Goal: Task Accomplishment & Management: Use online tool/utility

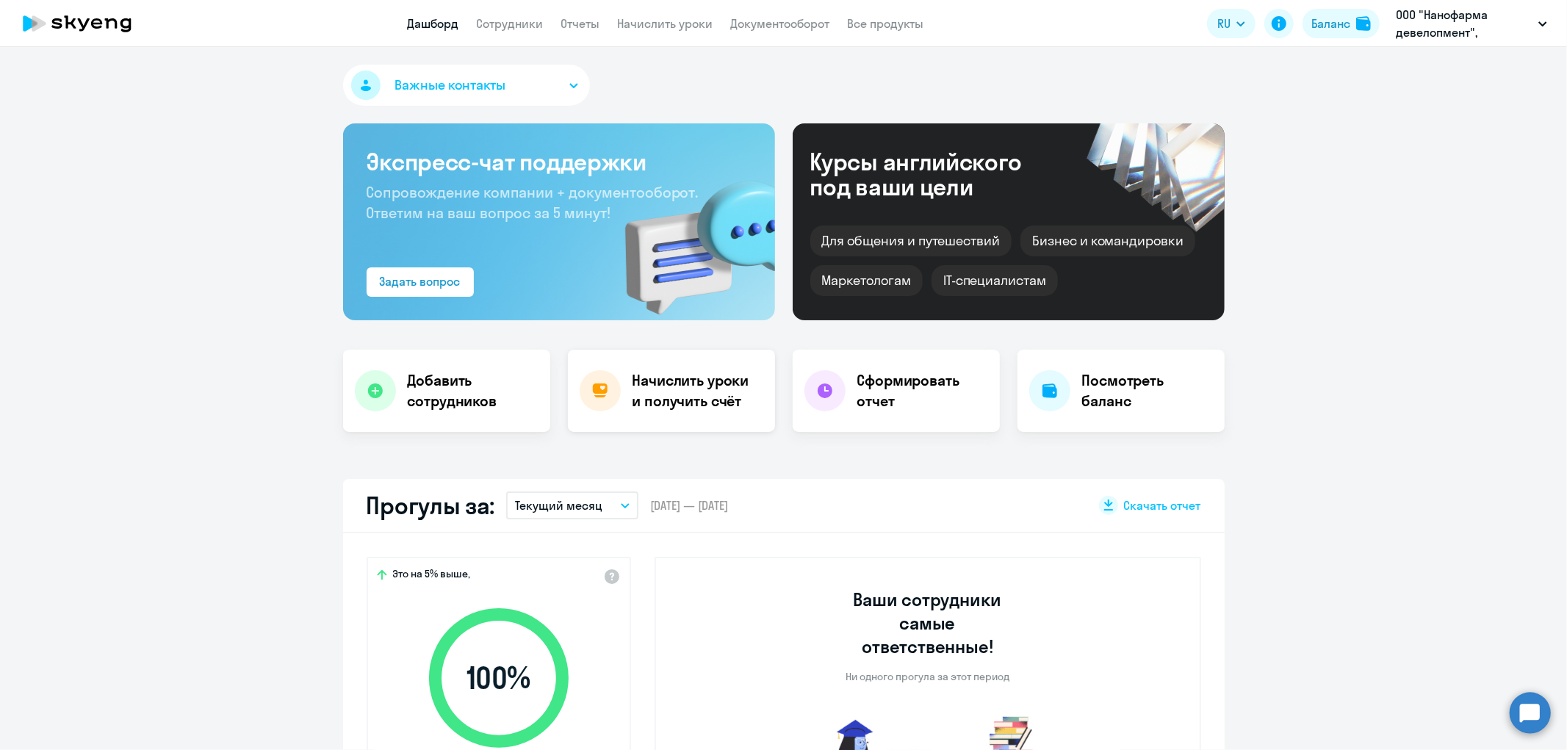
click at [693, 388] on h4 "Начислить уроки и получить счёт" at bounding box center [696, 390] width 128 height 41
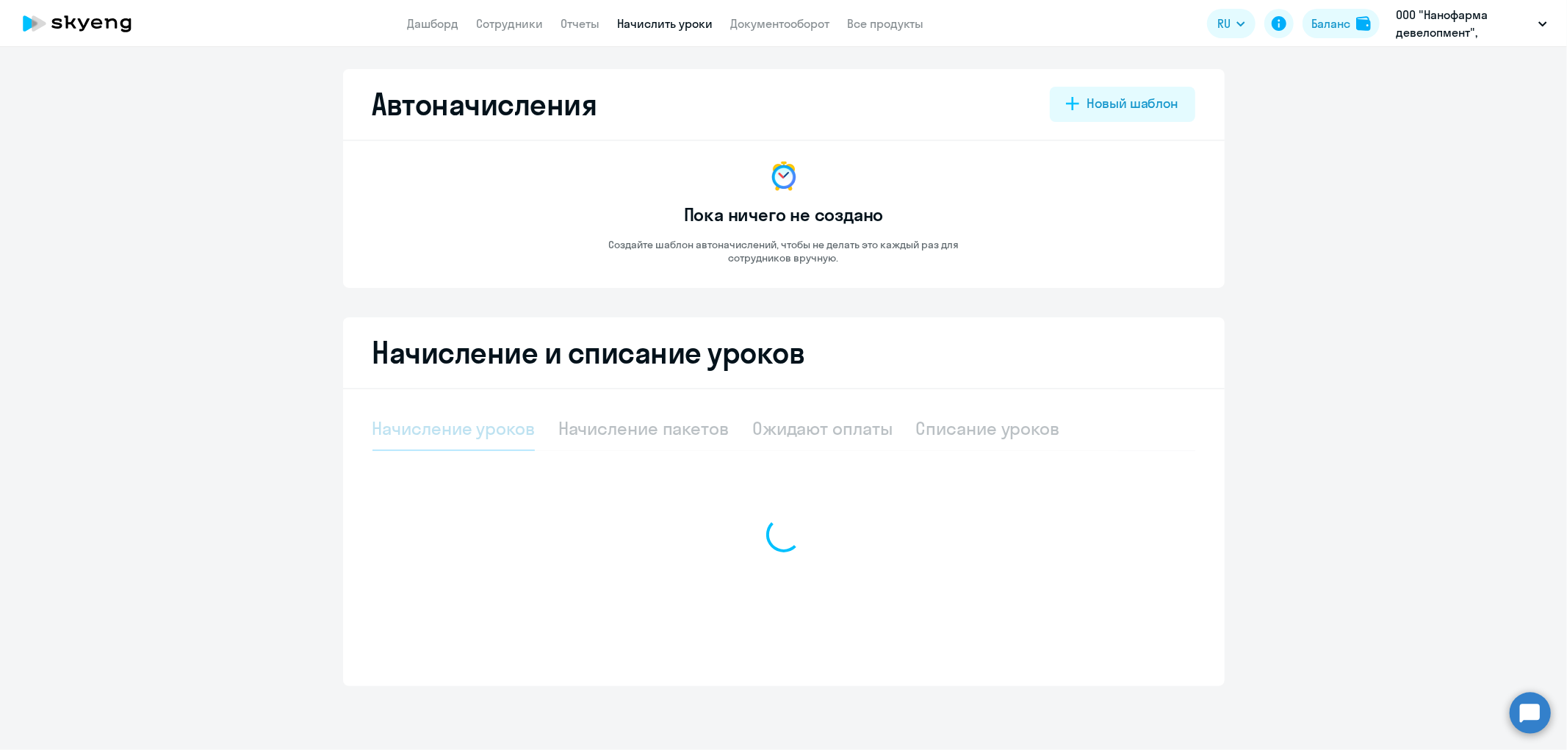
select select "10"
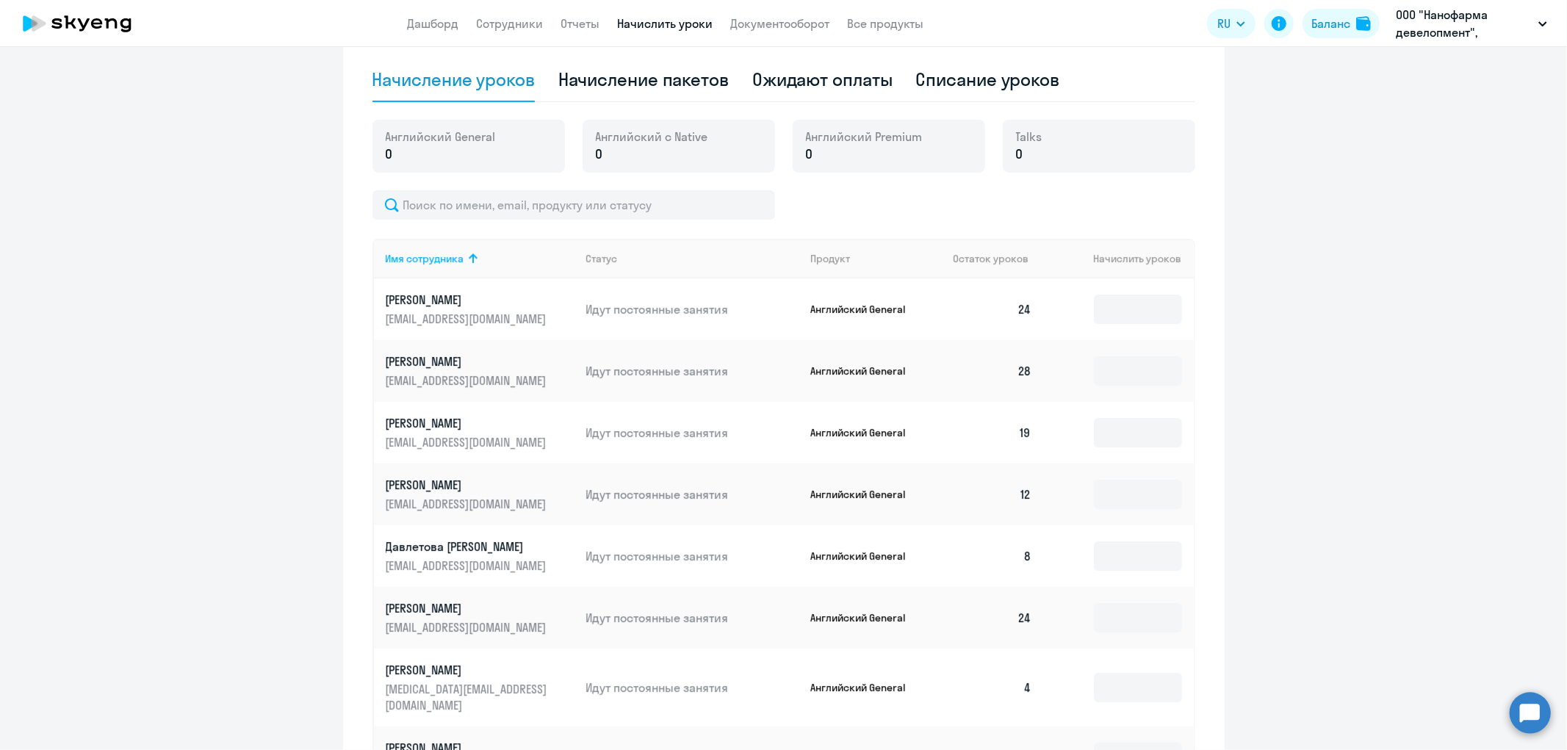
scroll to position [630, 0]
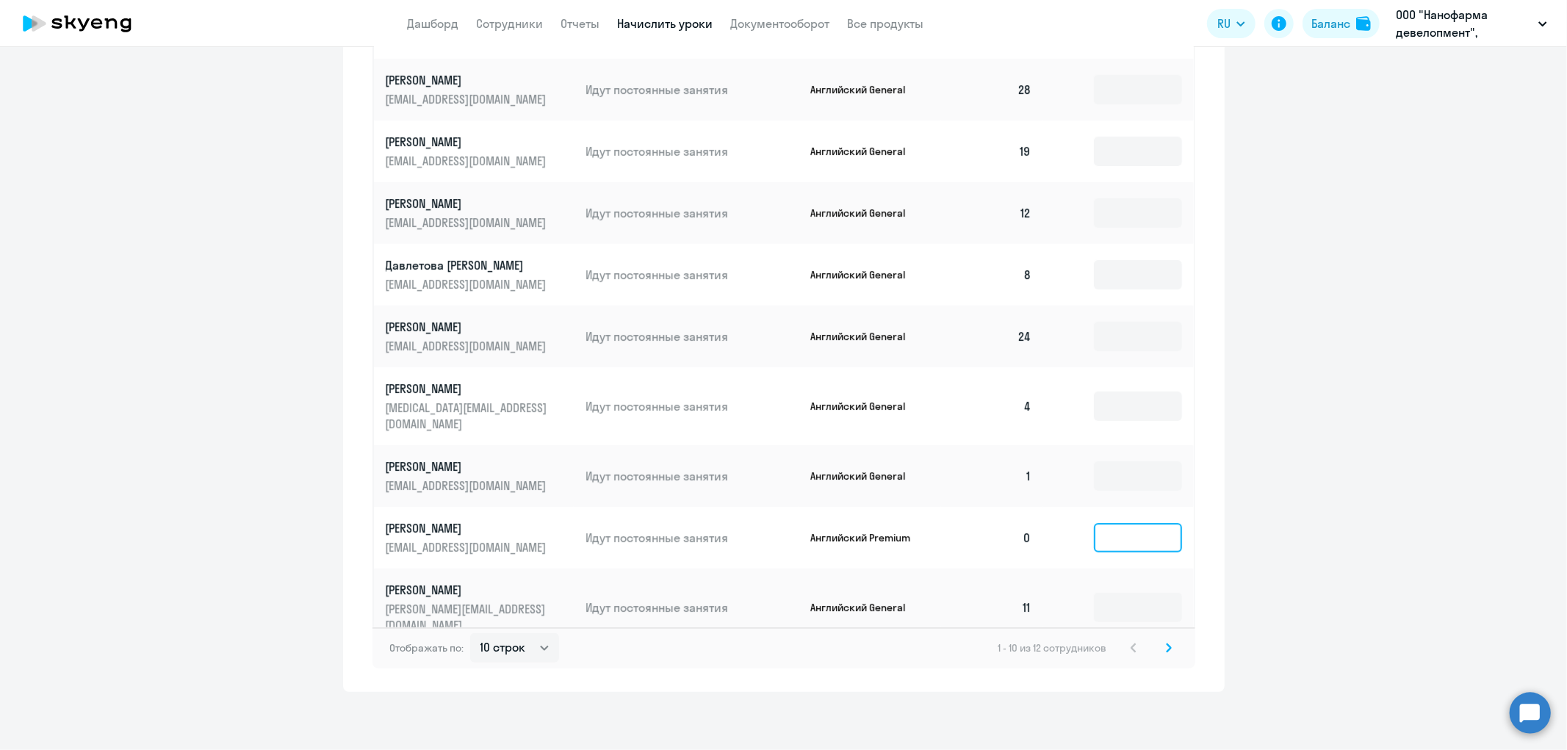
click at [1125, 538] on input at bounding box center [1138, 537] width 88 height 29
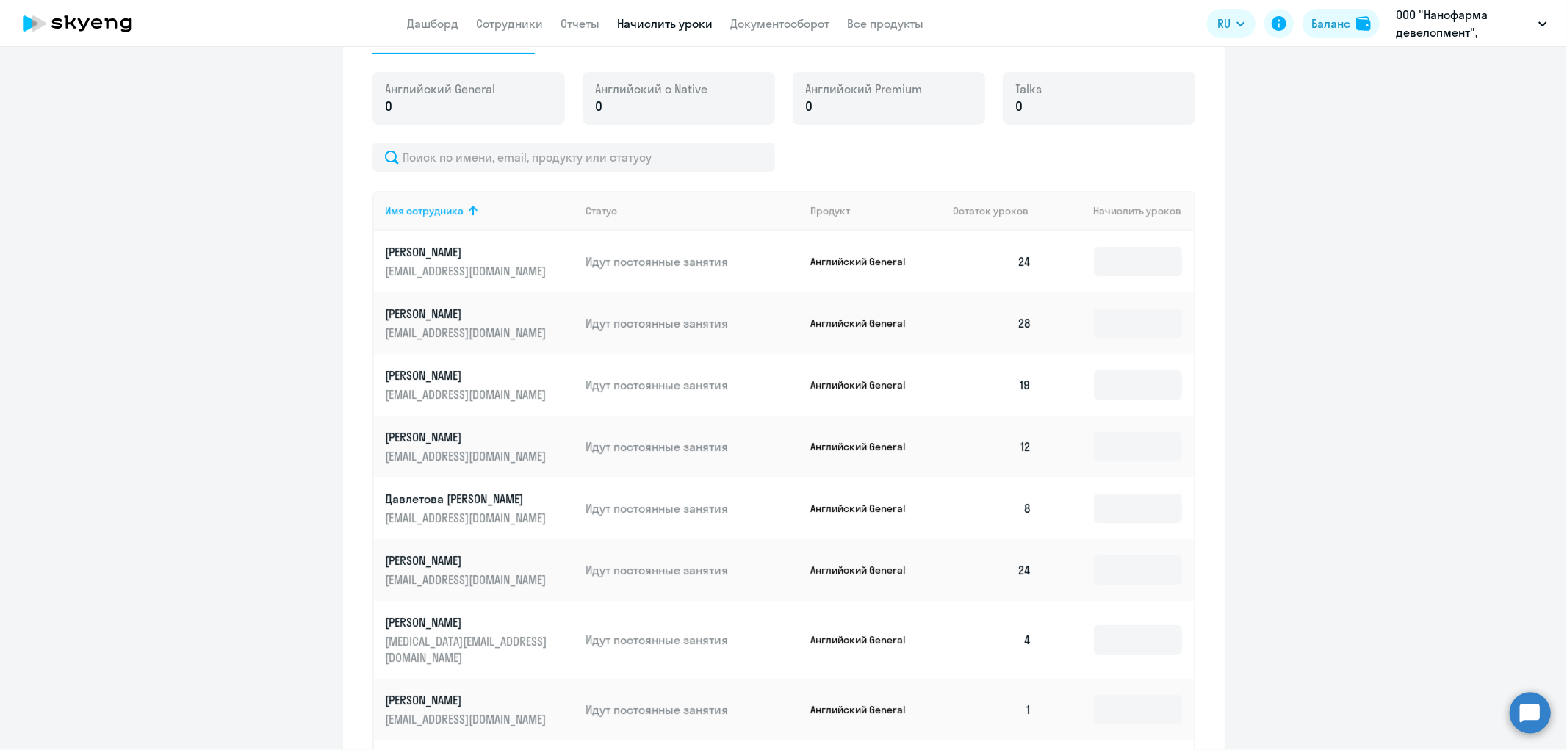
scroll to position [59, 0]
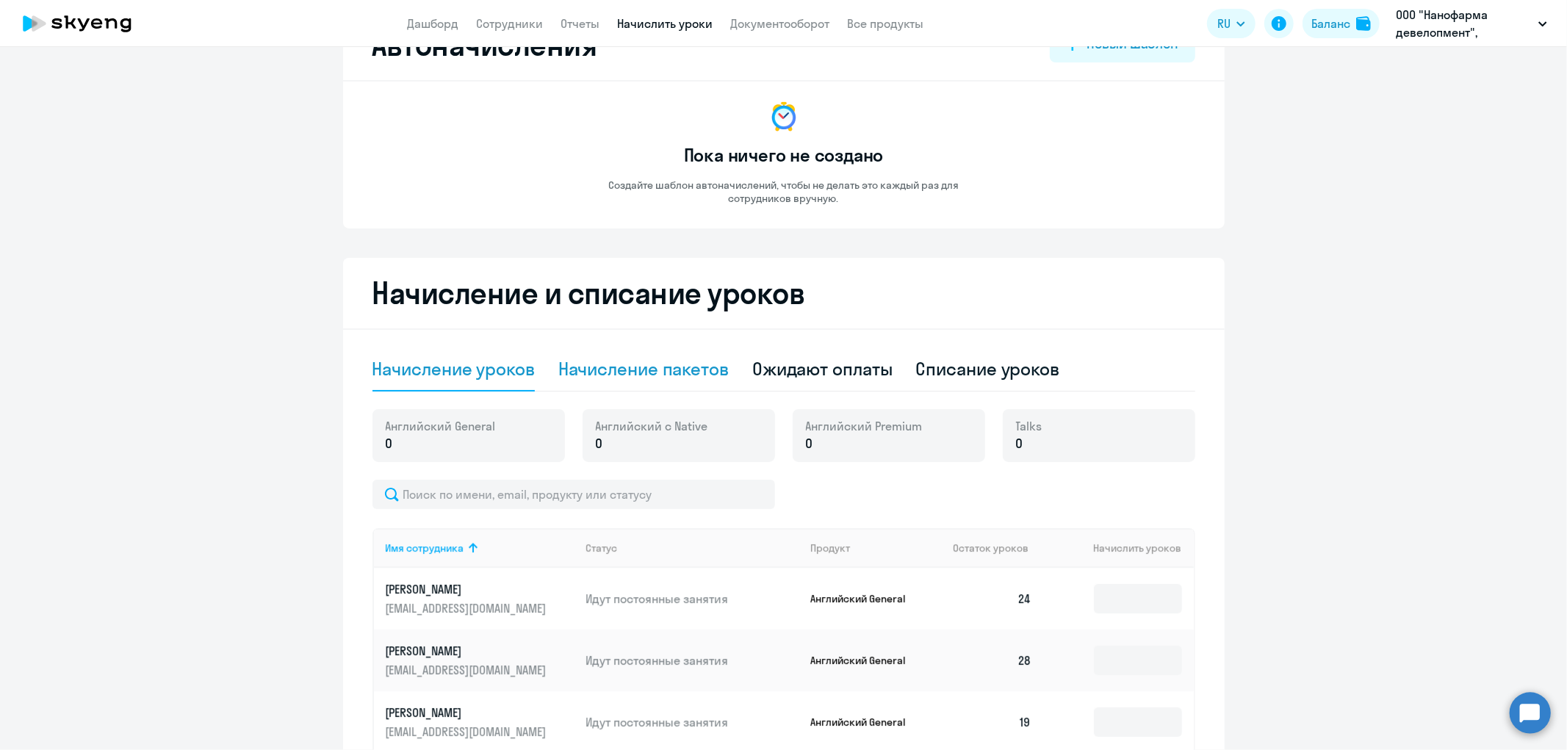
click at [657, 368] on div "Начисление пакетов" at bounding box center [643, 369] width 170 height 24
select select "10"
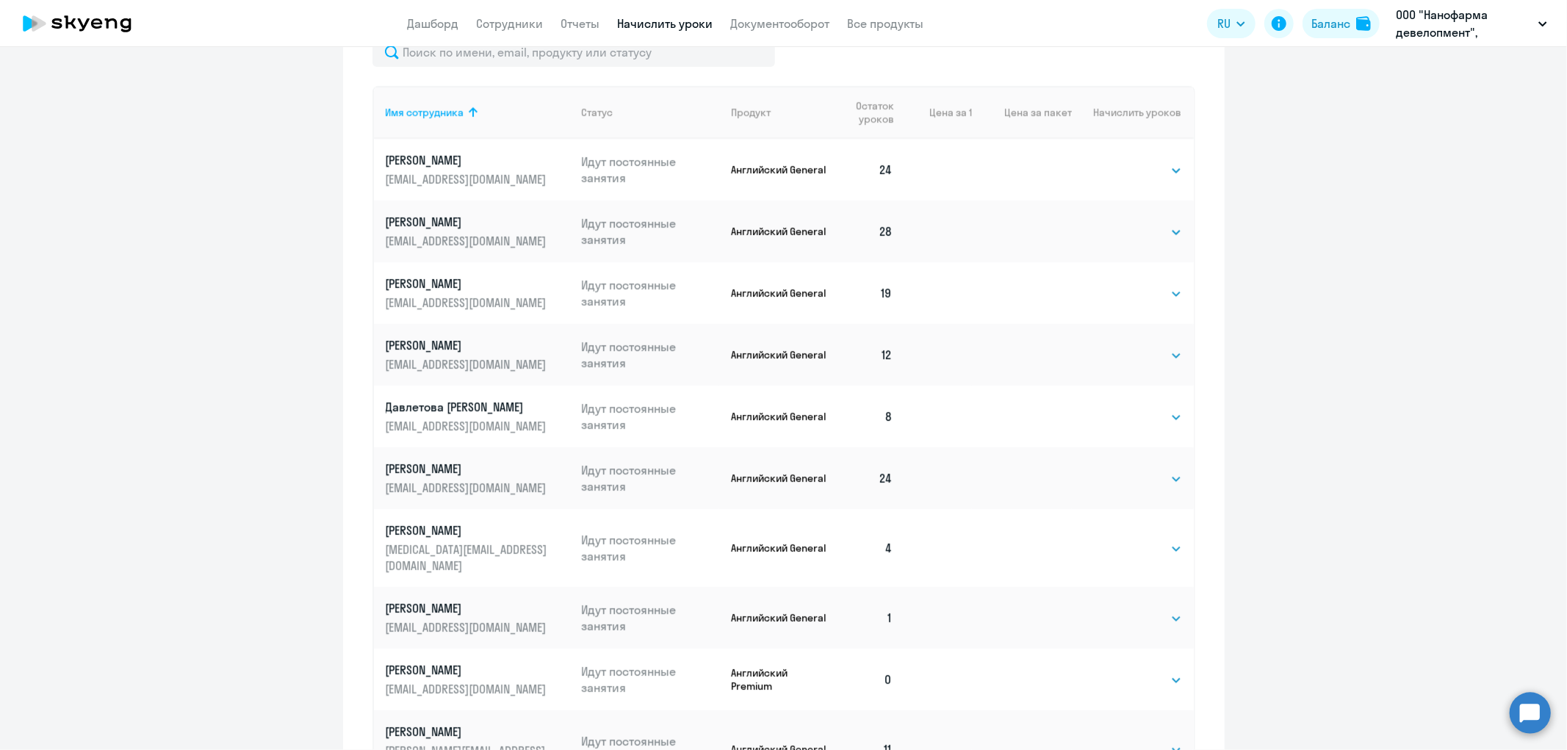
scroll to position [678, 0]
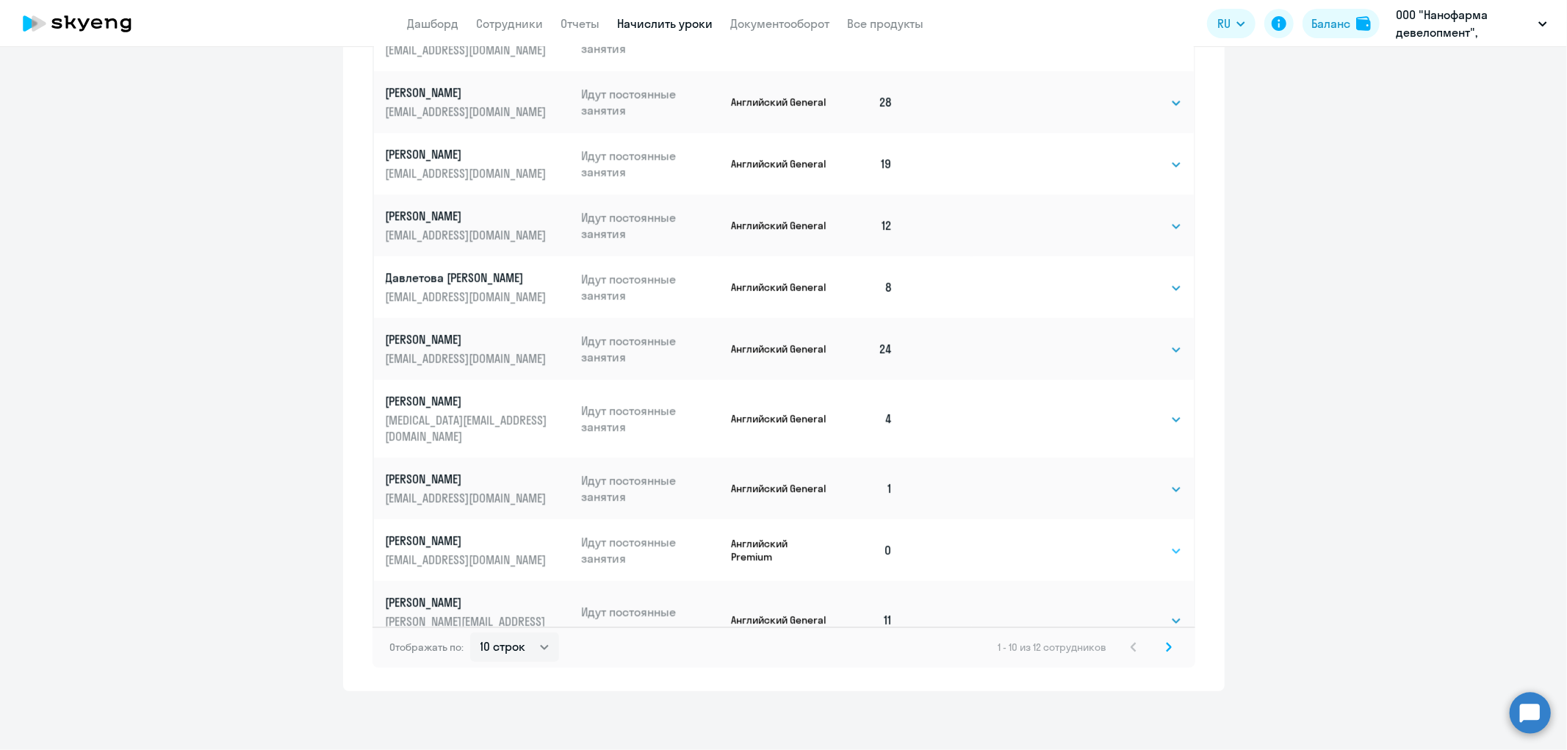
click at [1147, 551] on select "Выбрать 4 8 16 32 64 96 128" at bounding box center [1152, 551] width 60 height 18
click at [1122, 542] on select "Выбрать 4 8 16 32 64 96 128" at bounding box center [1152, 551] width 60 height 18
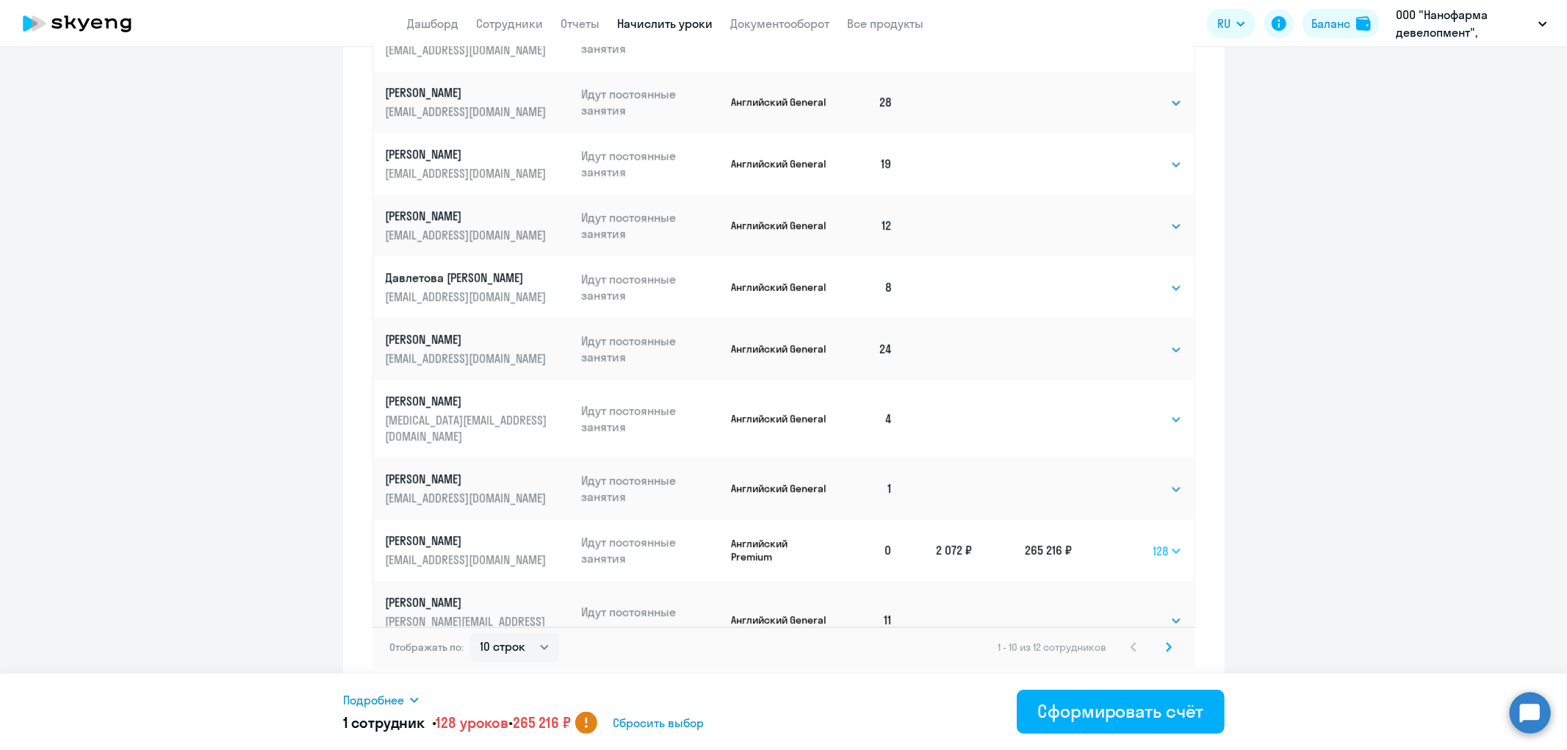
click at [1155, 546] on select "Выбрать 4 8 16 32 64 96 128" at bounding box center [1167, 551] width 29 height 18
click at [1153, 542] on select "Выбрать 4 8 16 32 64 96 128" at bounding box center [1167, 551] width 29 height 18
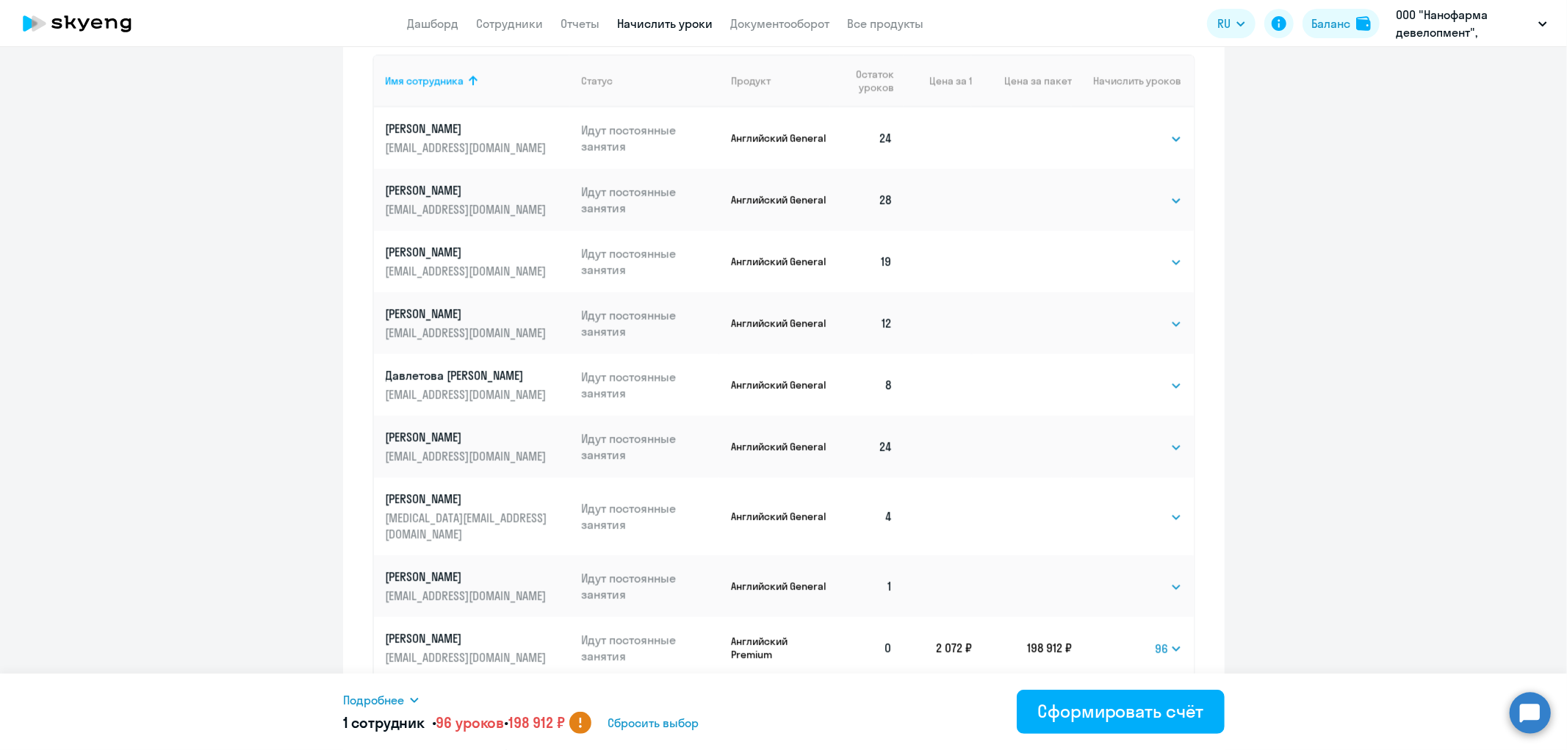
scroll to position [596, 0]
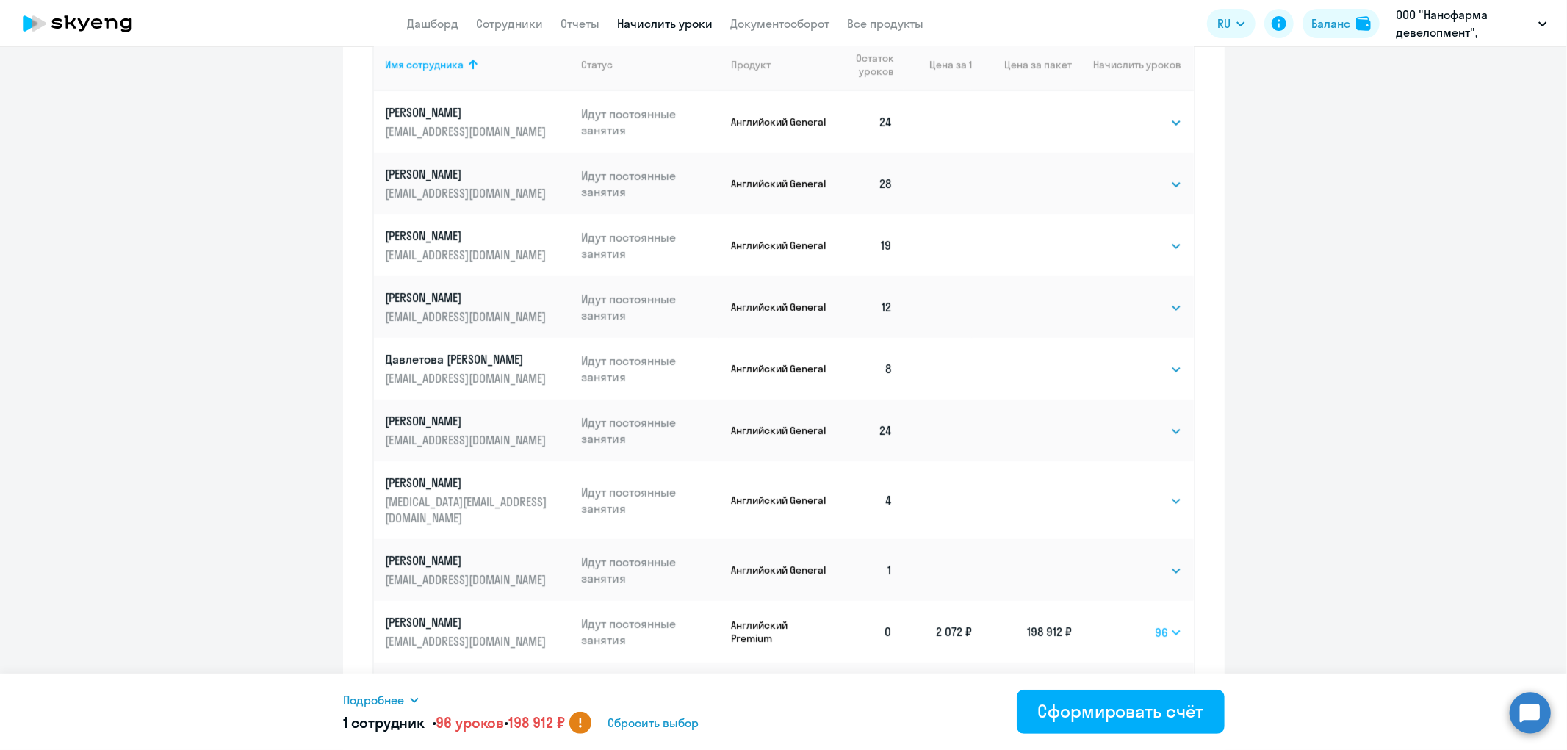
click at [1158, 633] on select "Выбрать 4 8 16 32 64 96 128" at bounding box center [1168, 633] width 26 height 18
click at [1155, 624] on select "Выбрать 4 8 16 32 64 96 128" at bounding box center [1168, 633] width 26 height 18
click at [1155, 629] on select "Выбрать 4 8 16 32 64 96 128" at bounding box center [1167, 633] width 29 height 18
click at [1153, 624] on select "Выбрать 4 8 16 32 64 96 128" at bounding box center [1167, 633] width 29 height 18
click at [1156, 629] on select "Выбрать 4 8 16 32 64 96 128" at bounding box center [1169, 633] width 26 height 18
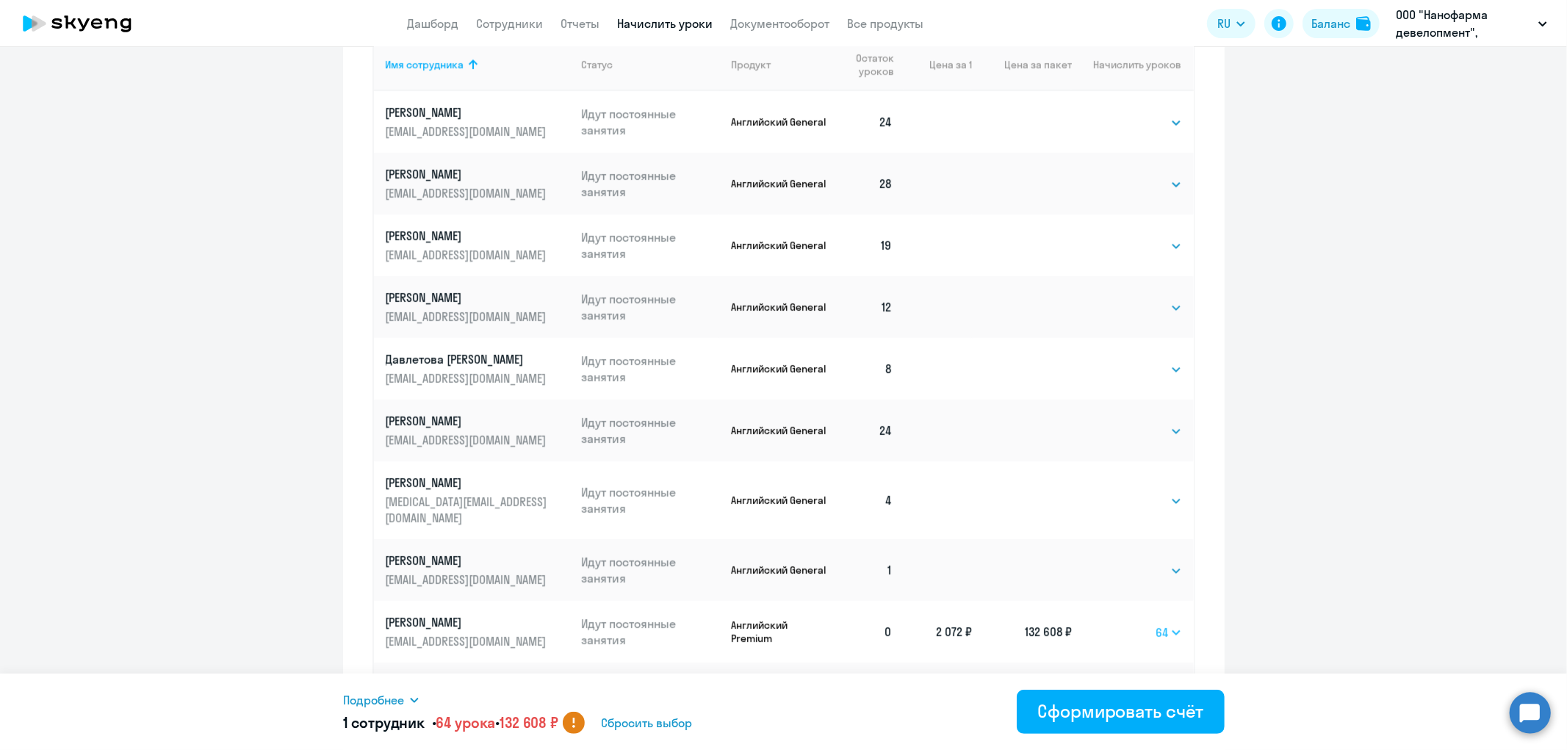
click at [1156, 624] on select "Выбрать 4 8 16 32 64 96 128" at bounding box center [1169, 633] width 26 height 18
click at [1157, 627] on select "Выбрать 4 8 16 32 64 96 128" at bounding box center [1169, 633] width 26 height 18
select select "32"
click at [1156, 624] on select "Выбрать 4 8 16 32 64 96 128" at bounding box center [1169, 633] width 26 height 18
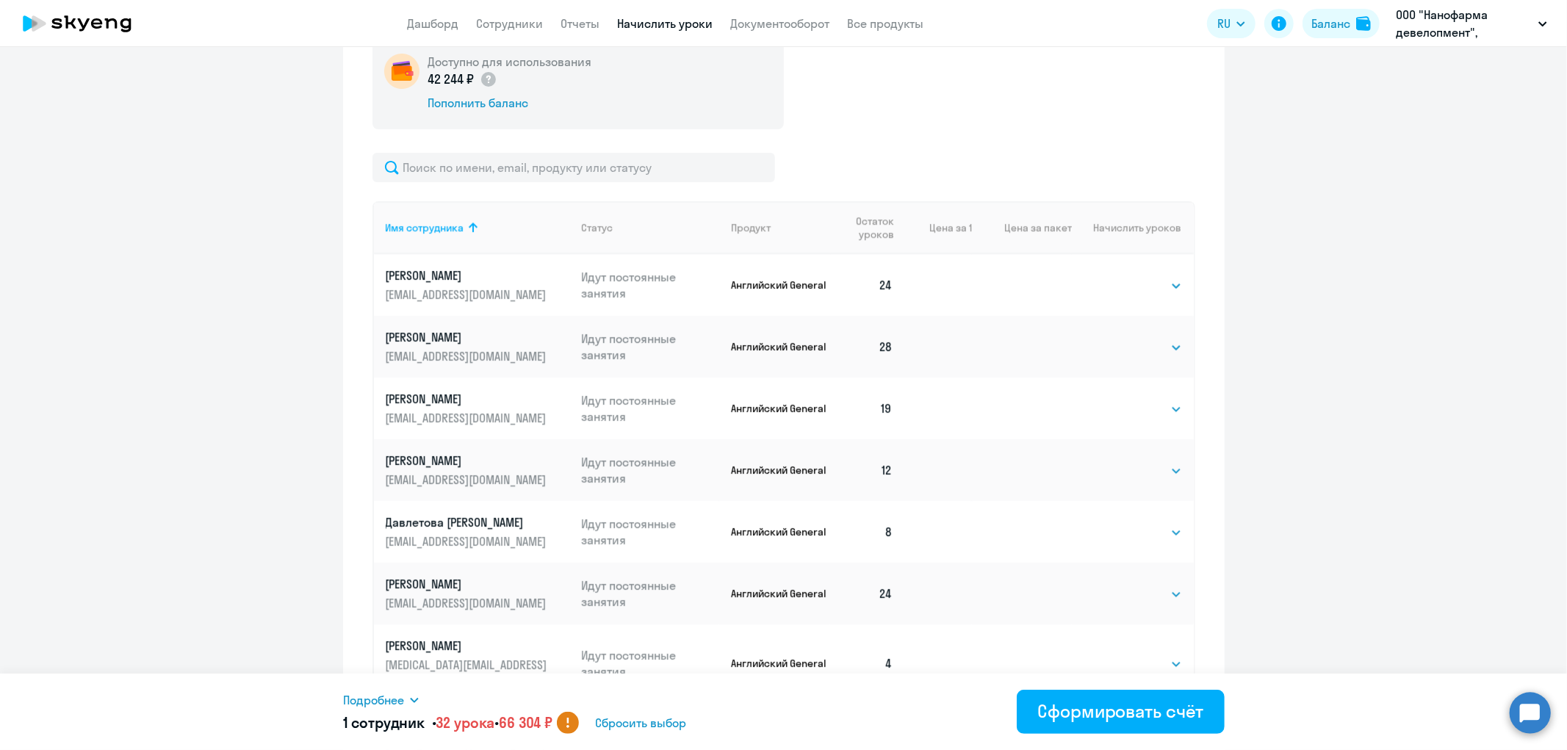
scroll to position [15, 0]
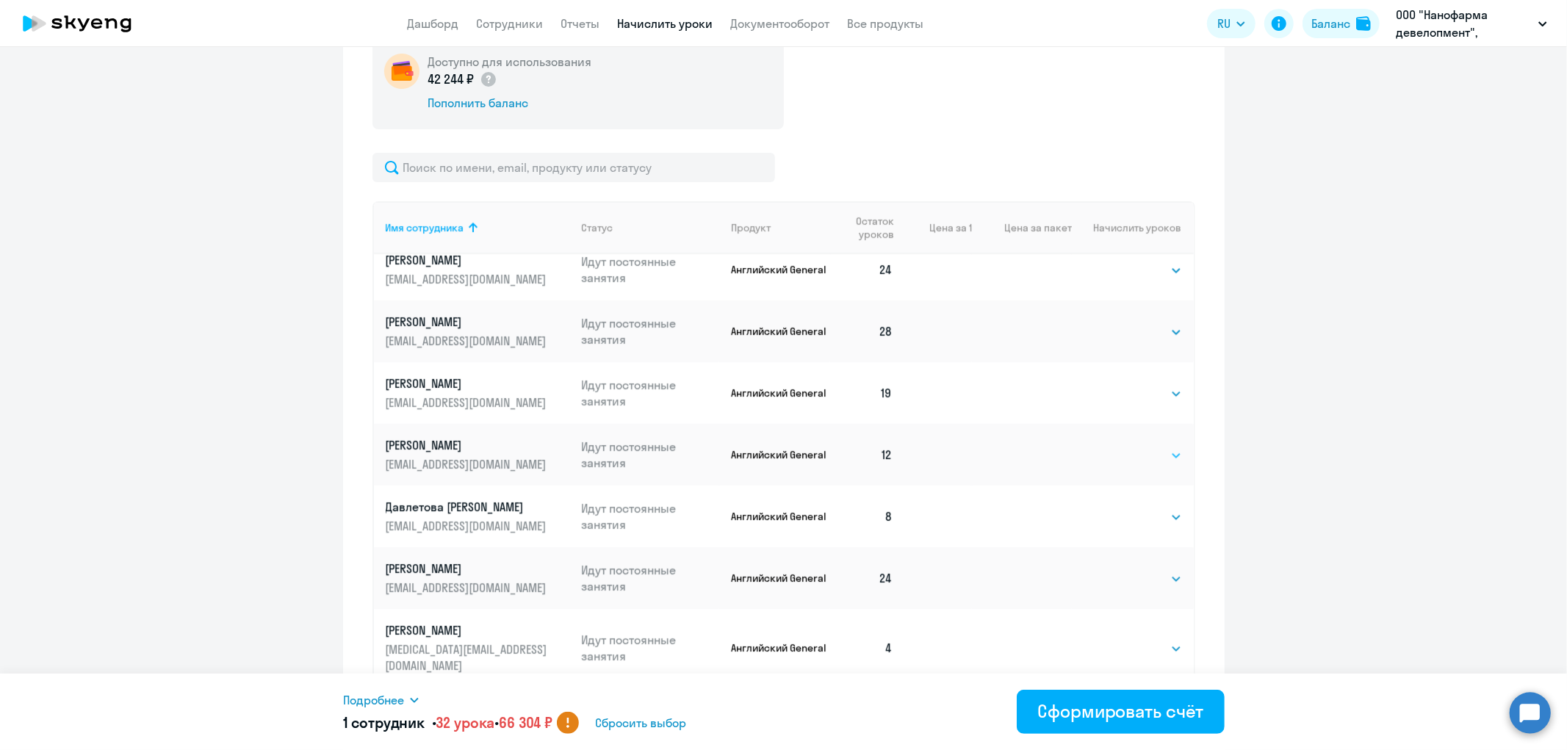
click at [1161, 460] on select "Выбрать 4 8 16 32 64 96 128" at bounding box center [1152, 456] width 60 height 18
select select "32"
click at [1122, 453] on select "Выбрать 4 8 16 32 64 96 128" at bounding box center [1152, 456] width 60 height 18
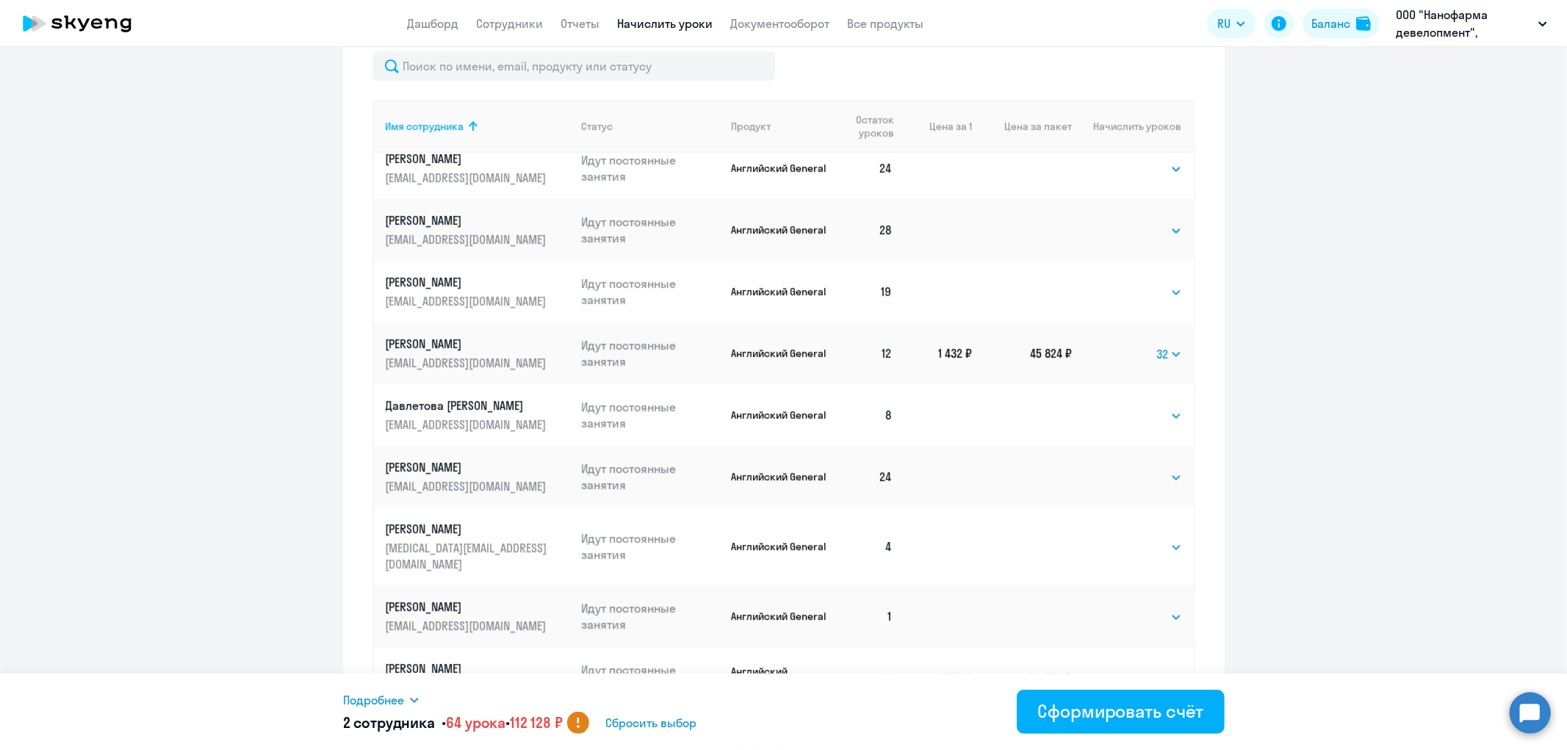
scroll to position [596, 0]
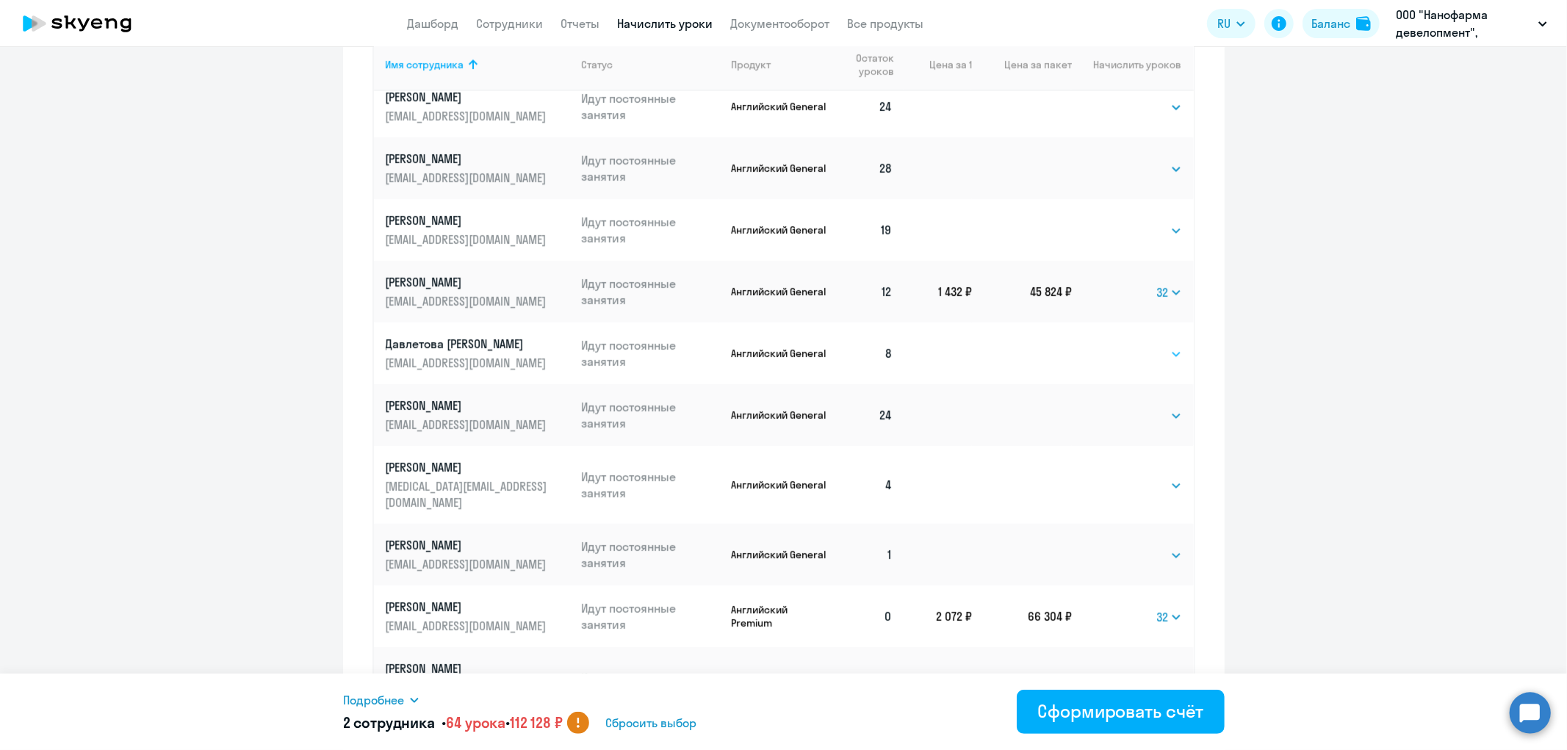
click at [1161, 363] on select "Выбрать 4 8 16 32 64 96 128" at bounding box center [1152, 354] width 60 height 18
select select "32"
click at [1122, 360] on select "Выбрать 4 8 16 32 64 96 128" at bounding box center [1152, 354] width 60 height 18
click at [1161, 492] on select "Выбрать 4 8 16 32 64 96 128" at bounding box center [1152, 486] width 60 height 18
select select "32"
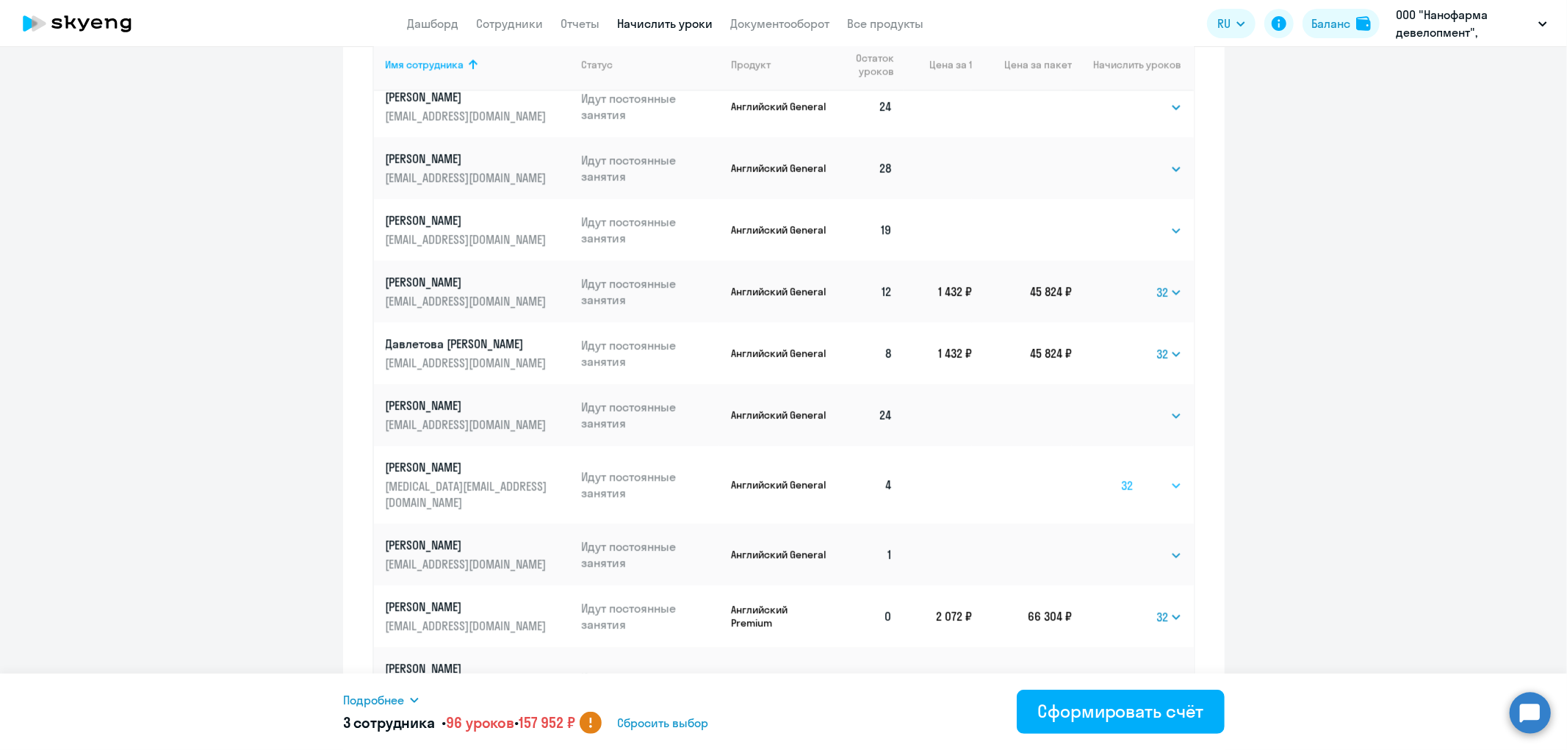
click at [1122, 483] on select "Выбрать 4 8 16 32 64 96 128" at bounding box center [1152, 486] width 60 height 18
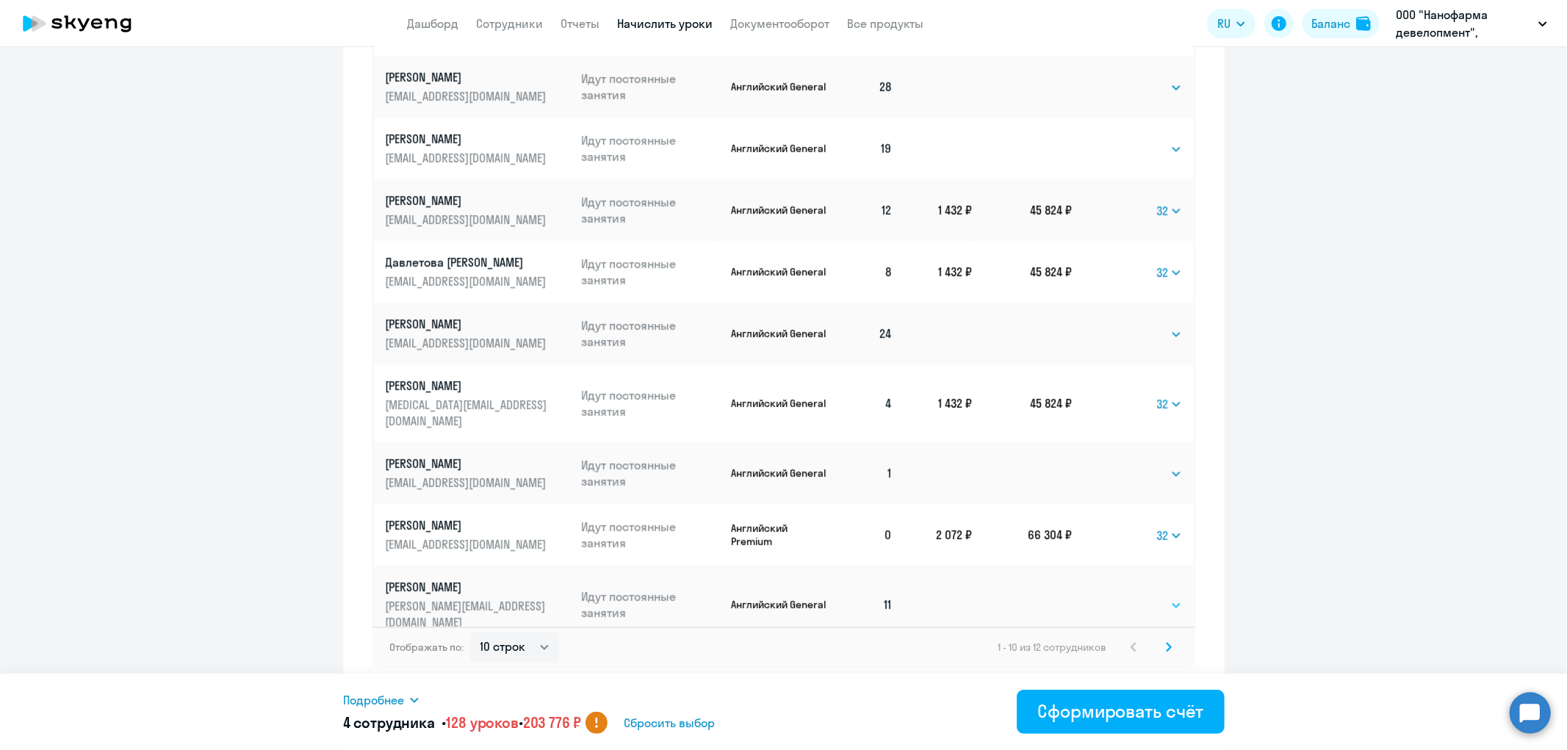
click at [1163, 596] on select "Выбрать 4 8 16 32 64 96 128" at bounding box center [1152, 605] width 60 height 18
select select "32"
click at [1122, 596] on select "Выбрать 4 8 16 32 64 96 128" at bounding box center [1152, 605] width 60 height 18
click at [1166, 643] on icon at bounding box center [1169, 647] width 6 height 10
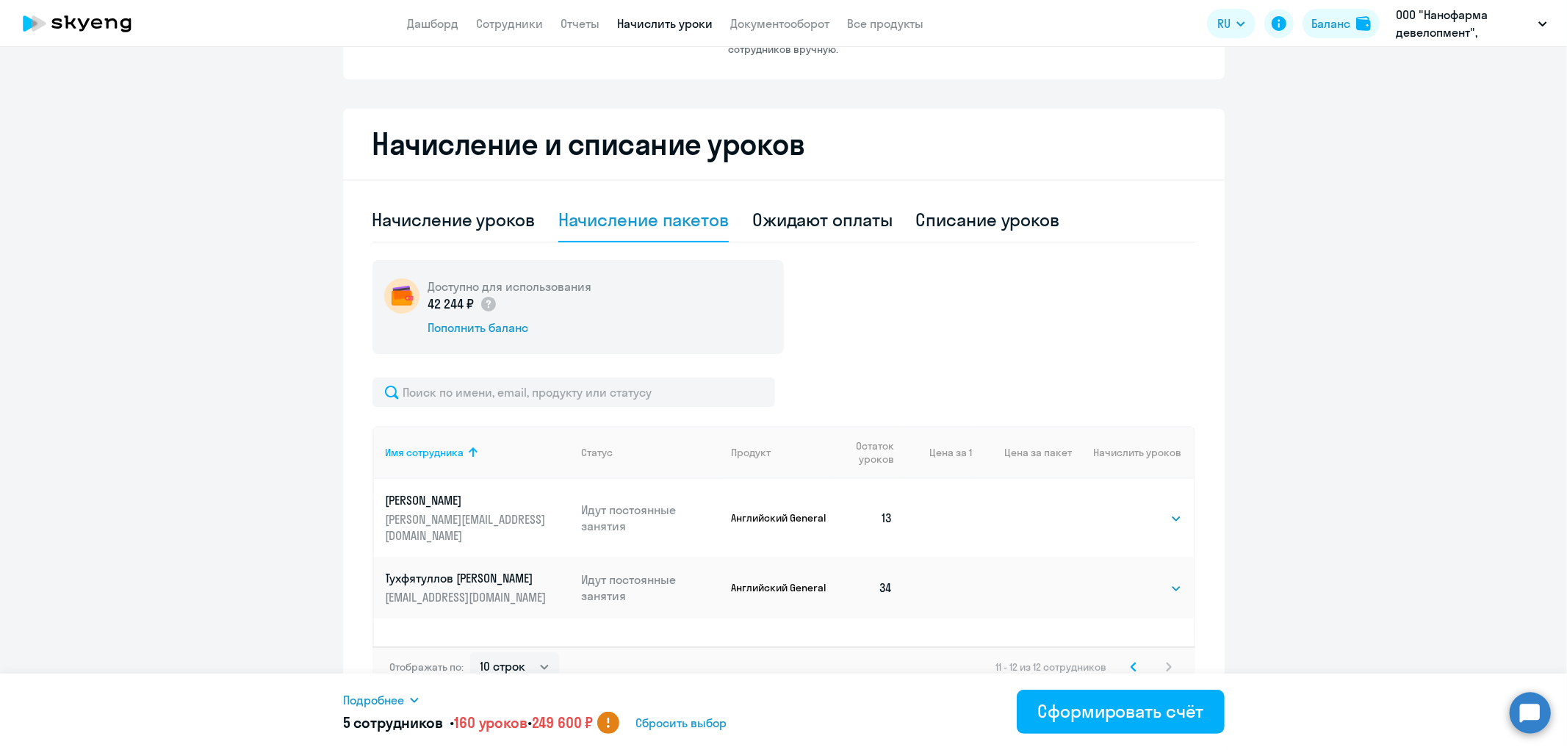
scroll to position [228, 0]
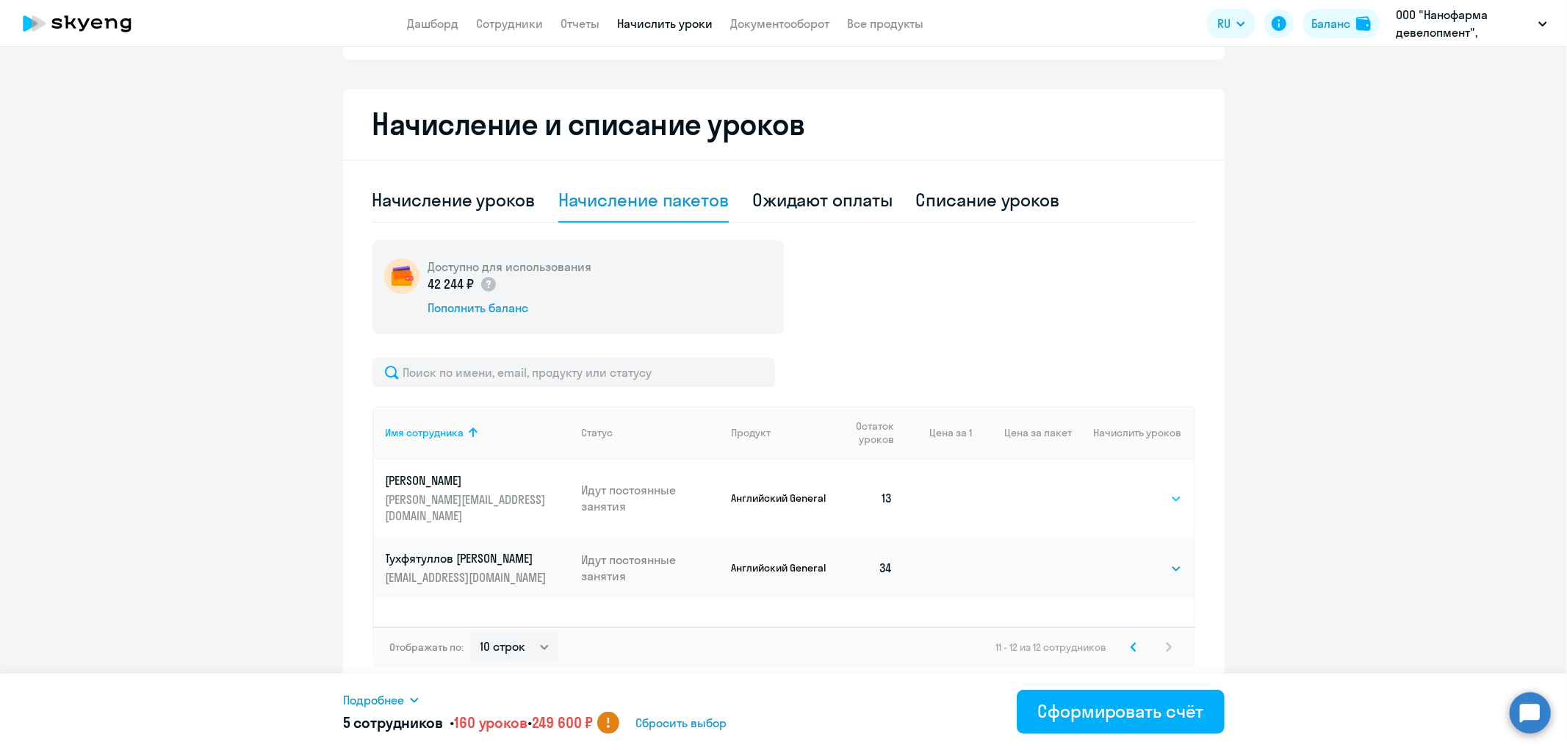
click at [1175, 497] on select "Выбрать 4 8 16 32 64 96 128" at bounding box center [1152, 499] width 60 height 18
select select "32"
click at [1122, 490] on select "Выбрать 4 8 16 32 64 96 128" at bounding box center [1152, 499] width 60 height 18
click at [1086, 714] on div "Сформировать счёт" at bounding box center [1120, 711] width 166 height 24
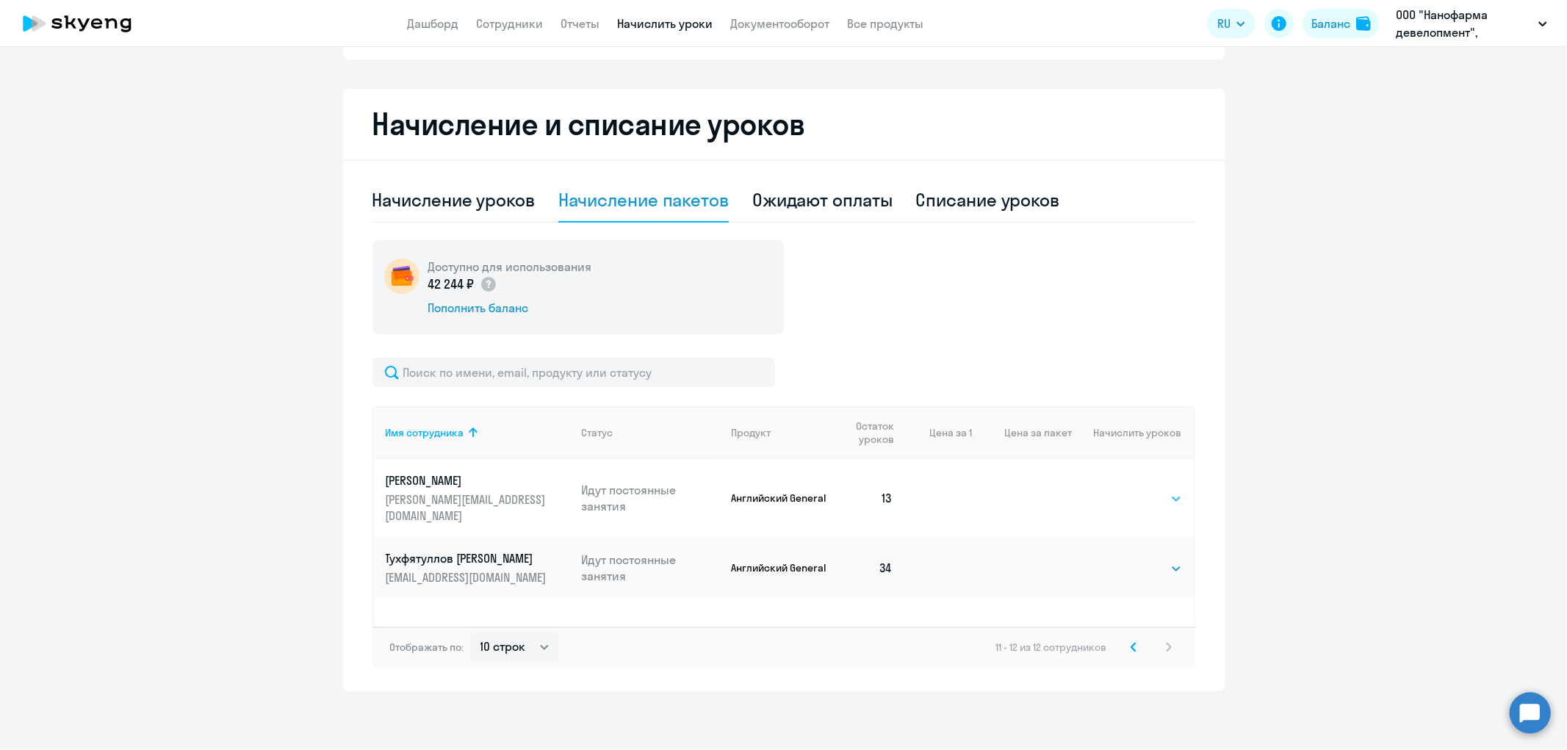
click at [1163, 500] on select "Выбрать 4 8 16 32 64 96 128" at bounding box center [1152, 499] width 60 height 18
click at [1122, 490] on select "Выбрать 4 8 16 32 64 96 128" at bounding box center [1152, 499] width 60 height 18
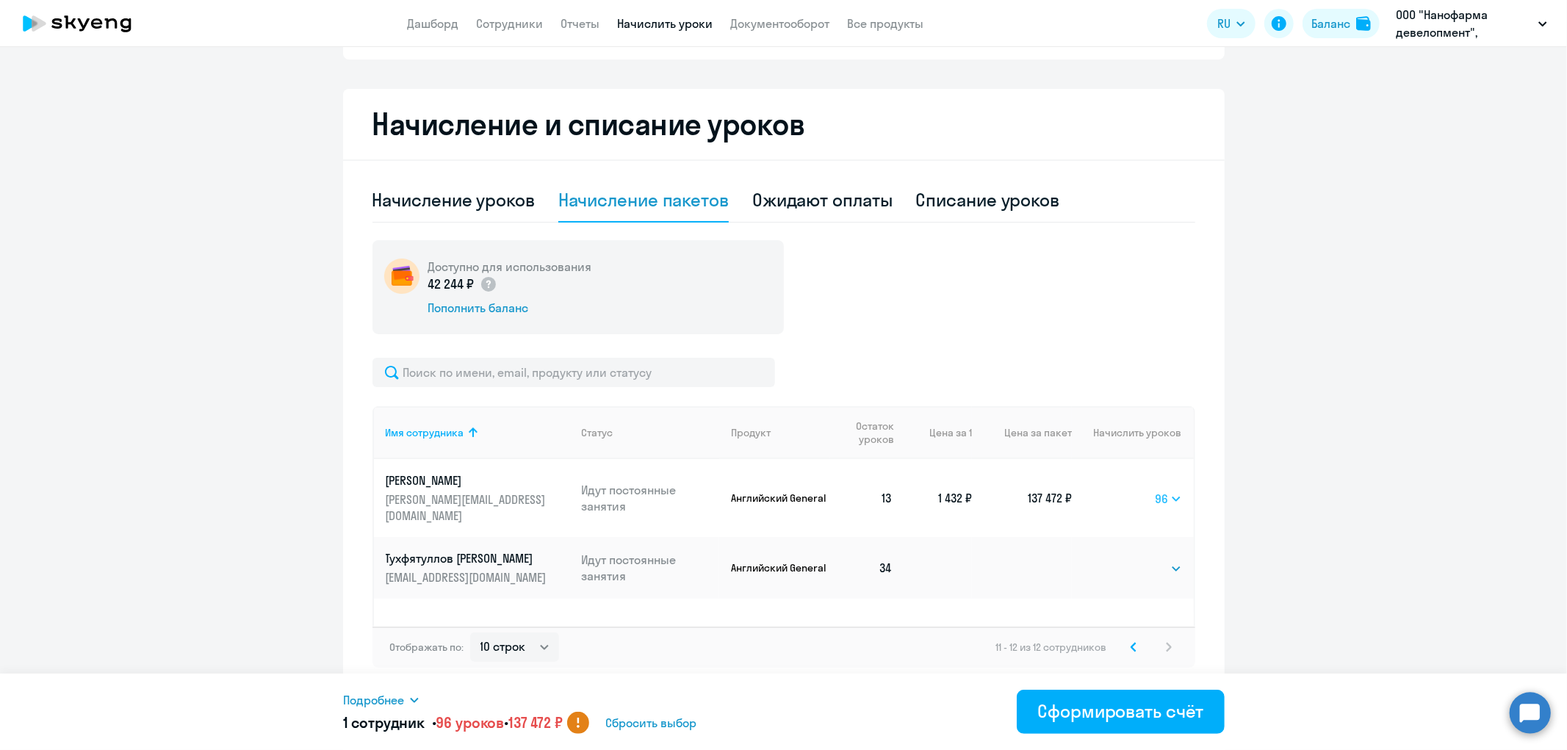
click at [1169, 495] on select "Выбрать 4 8 16 32 64 96 128" at bounding box center [1168, 499] width 26 height 18
click at [1155, 490] on select "Выбрать 4 8 16 32 64 96 128" at bounding box center [1168, 499] width 26 height 18
click at [1170, 492] on select "Выбрать 4 8 16 32 64 96 128" at bounding box center [1169, 499] width 25 height 18
click at [1157, 490] on select "Выбрать 4 8 16 32 64 96 128" at bounding box center [1169, 499] width 25 height 18
click at [1172, 494] on select "Выбрать 4 8 16 32 64 96 128" at bounding box center [1170, 499] width 24 height 18
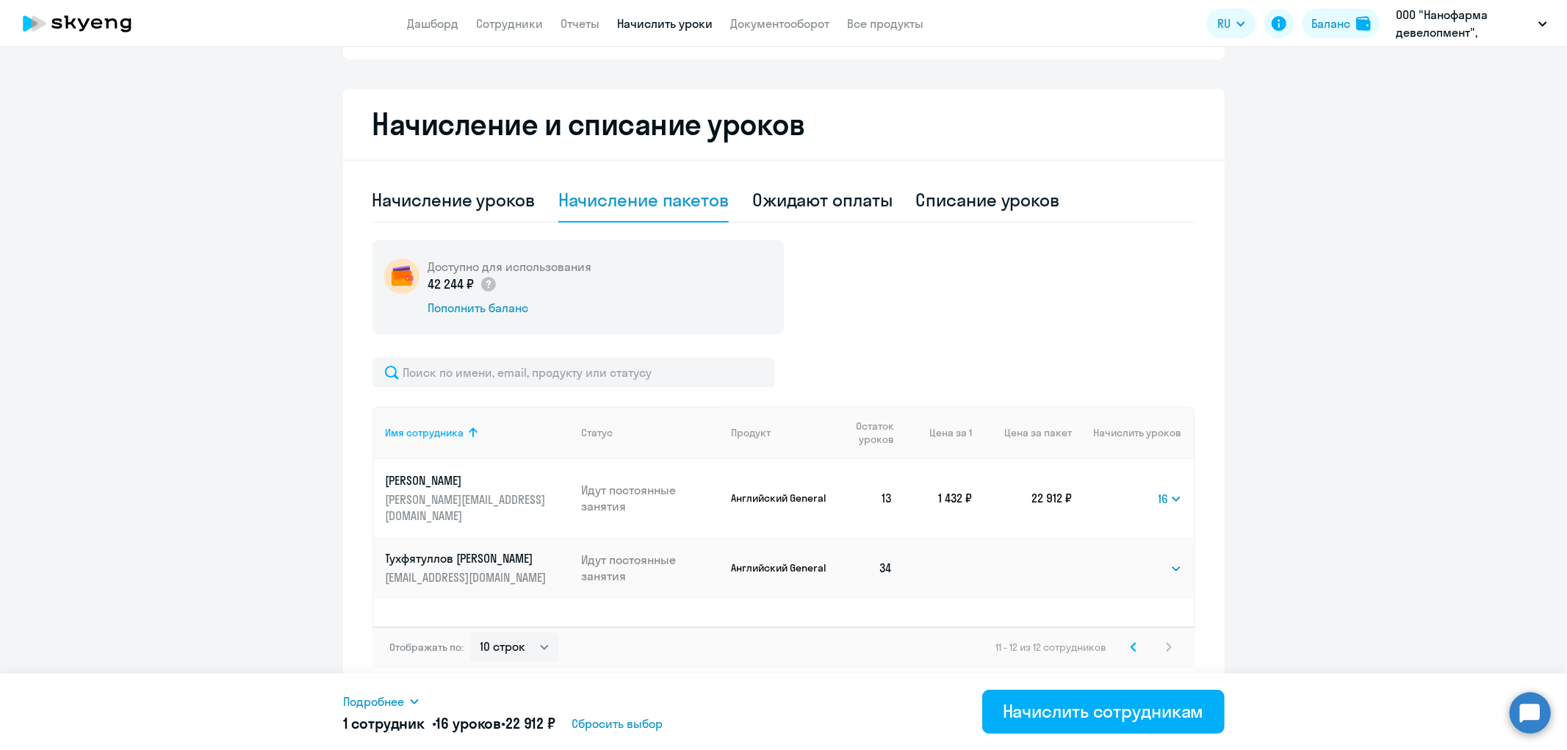
select select "128"
click at [1158, 490] on select "Выбрать 4 8 16 32 64 96 128" at bounding box center [1170, 499] width 24 height 18
click at [1128, 331] on div "Доступно для использования 42 244 ₽ Пополнить баланс" at bounding box center [783, 287] width 823 height 94
click at [1407, 613] on ng-component "Автоначисления Новый шаблон Пока ничего не создано Создайте шаблон автоначислен…" at bounding box center [783, 266] width 1567 height 851
click at [279, 490] on ng-component "Автоначисления Новый шаблон Пока ничего не создано Создайте шаблон автоначислен…" at bounding box center [783, 266] width 1567 height 851
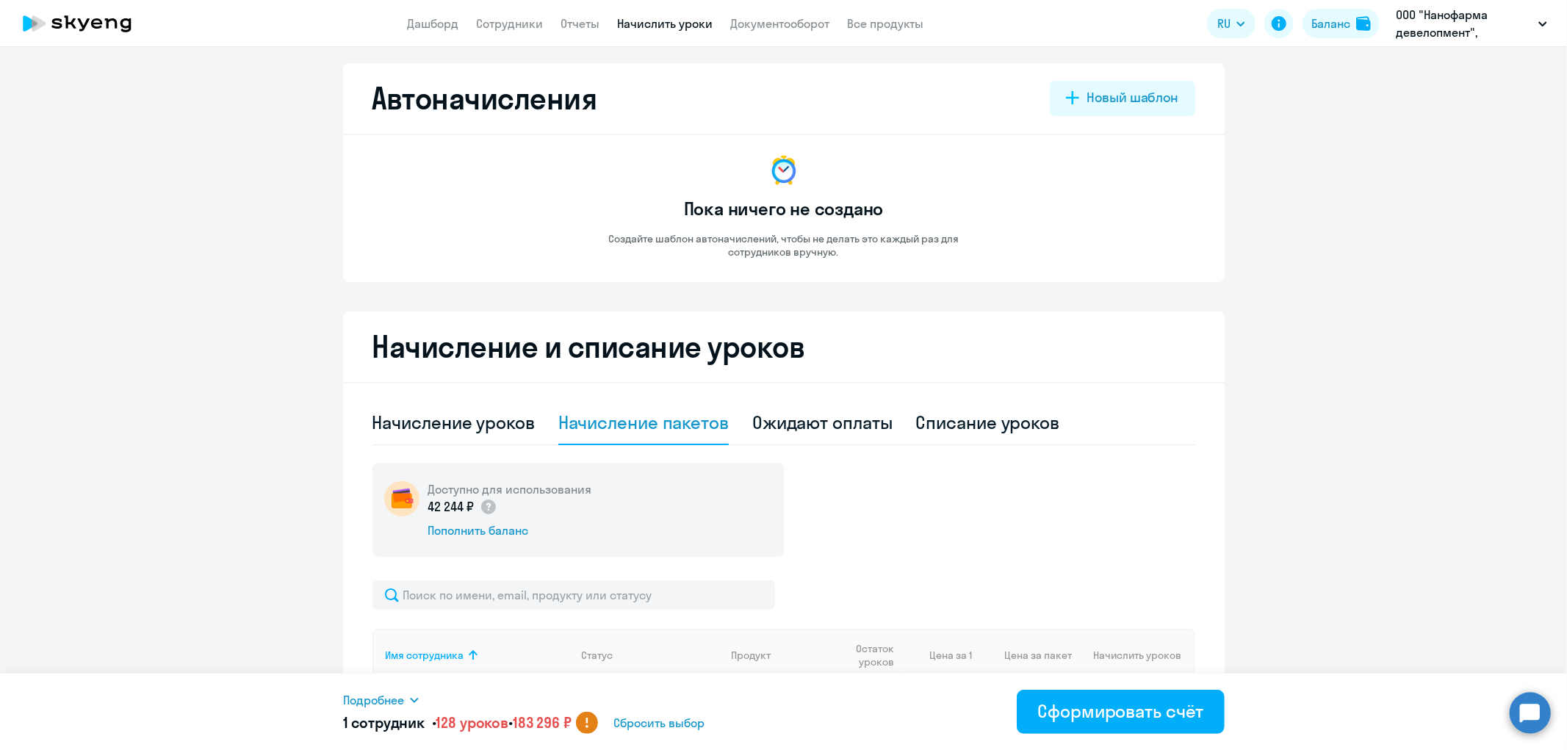
scroll to position [0, 0]
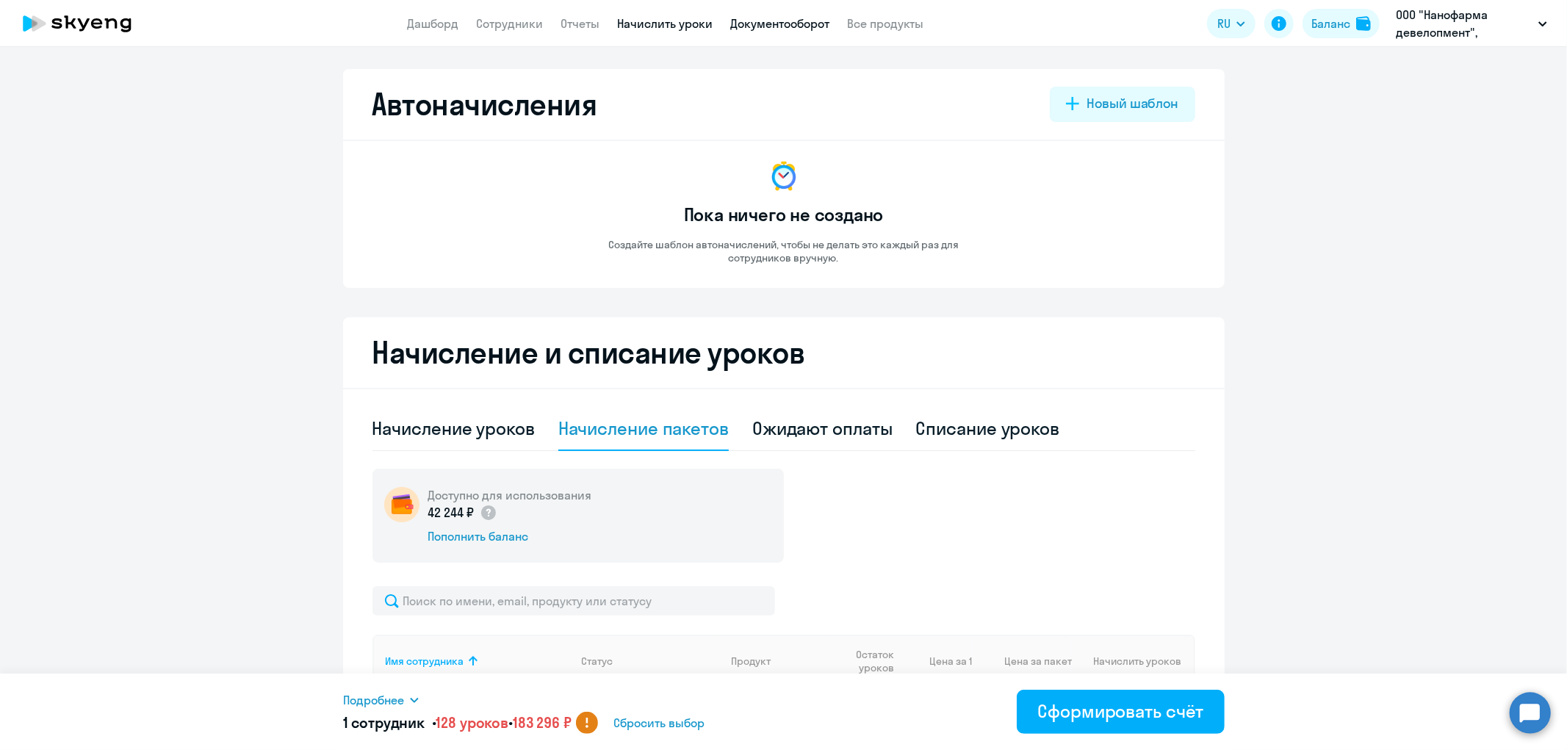
click at [772, 18] on link "Документооборот" at bounding box center [780, 23] width 99 height 15
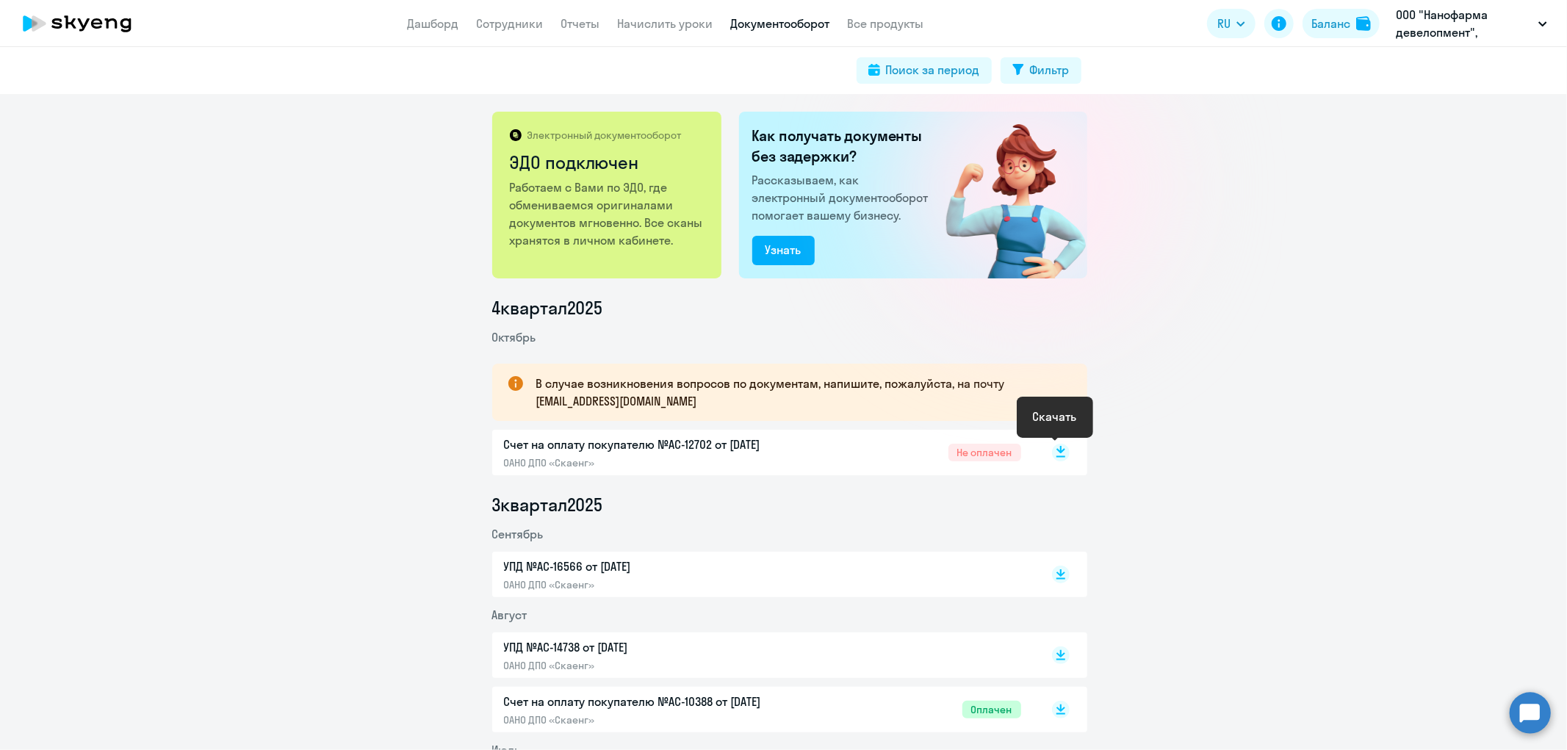
click at [1058, 457] on icon at bounding box center [1060, 456] width 9 height 1
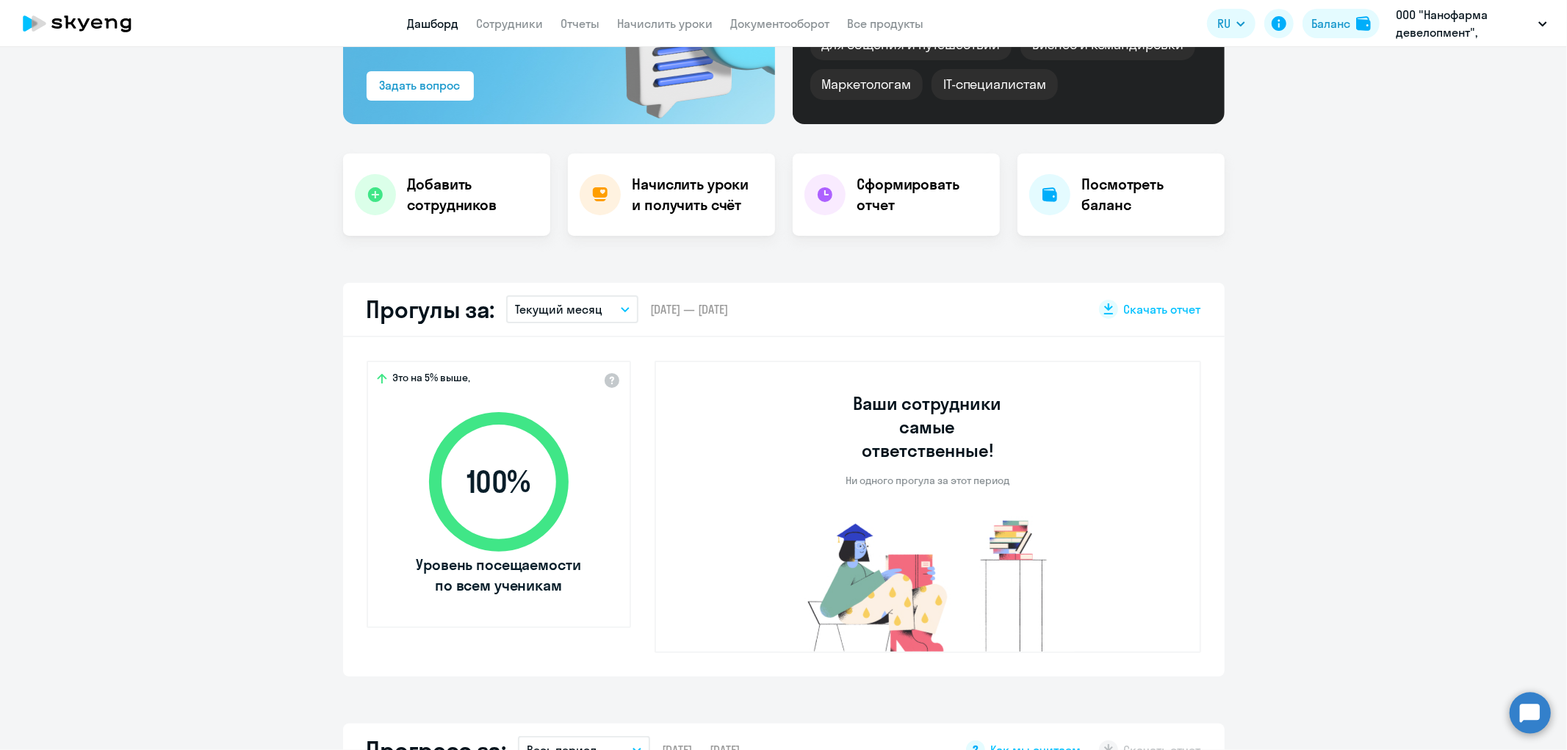
scroll to position [163, 0]
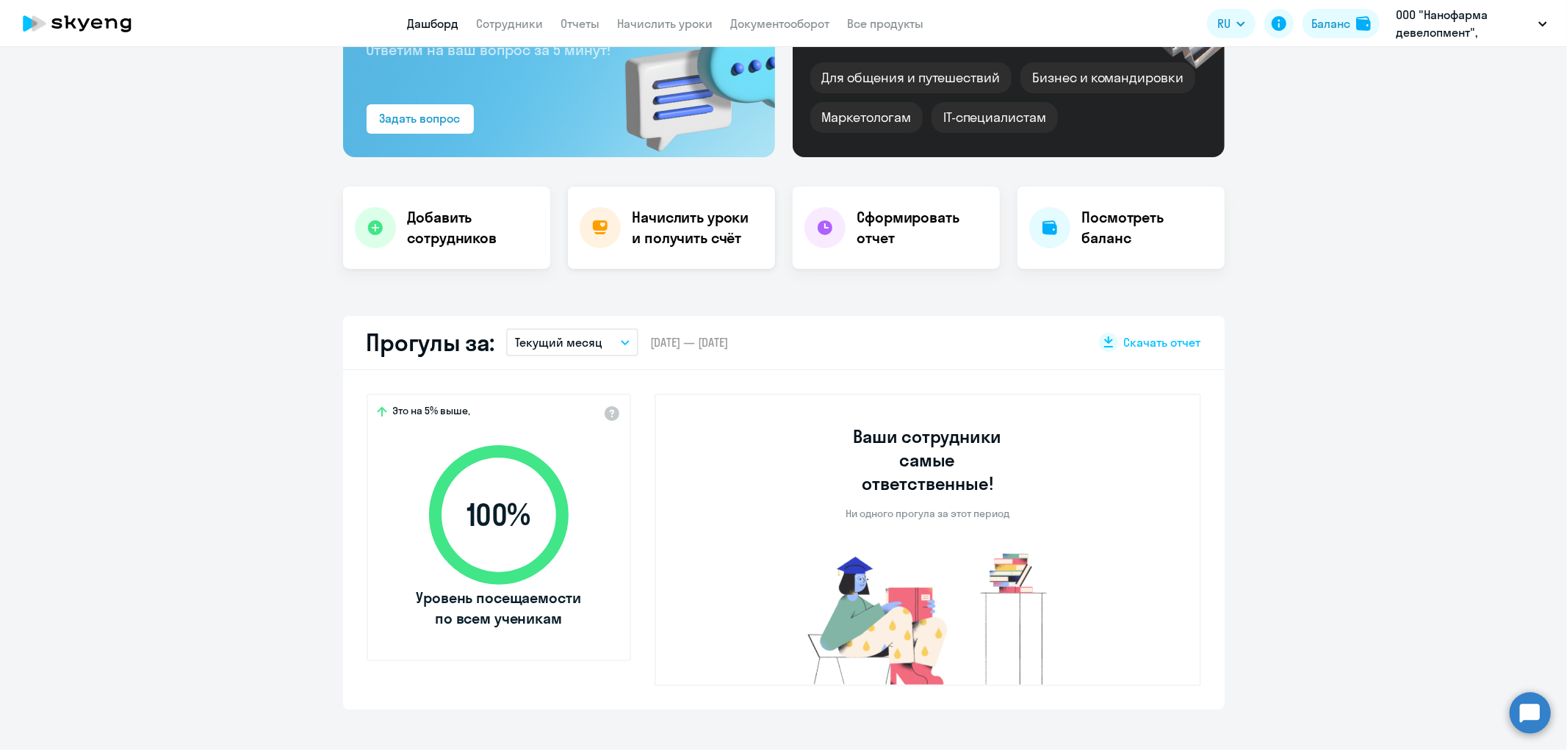
click at [693, 240] on h4 "Начислить уроки и получить счёт" at bounding box center [696, 227] width 128 height 41
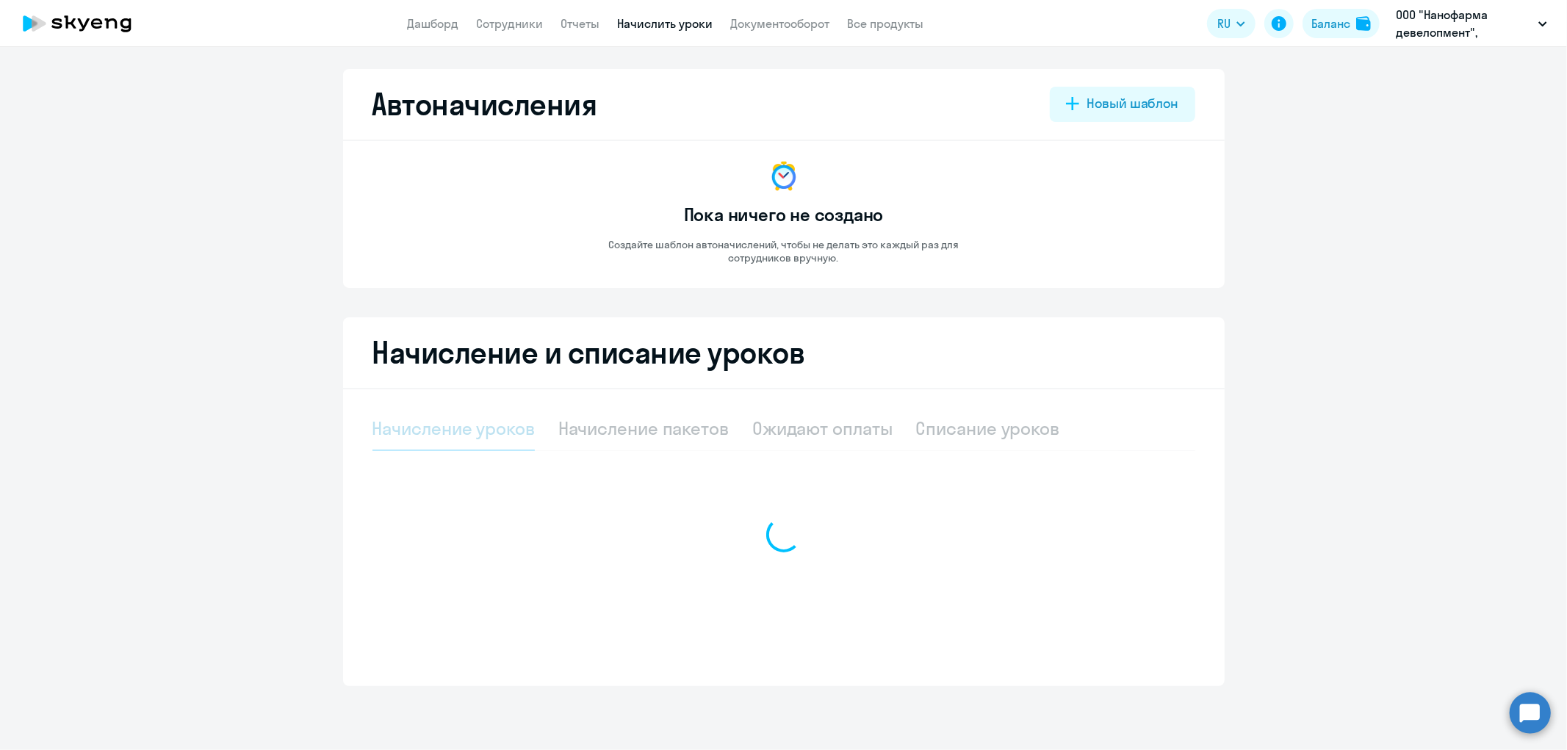
select select "10"
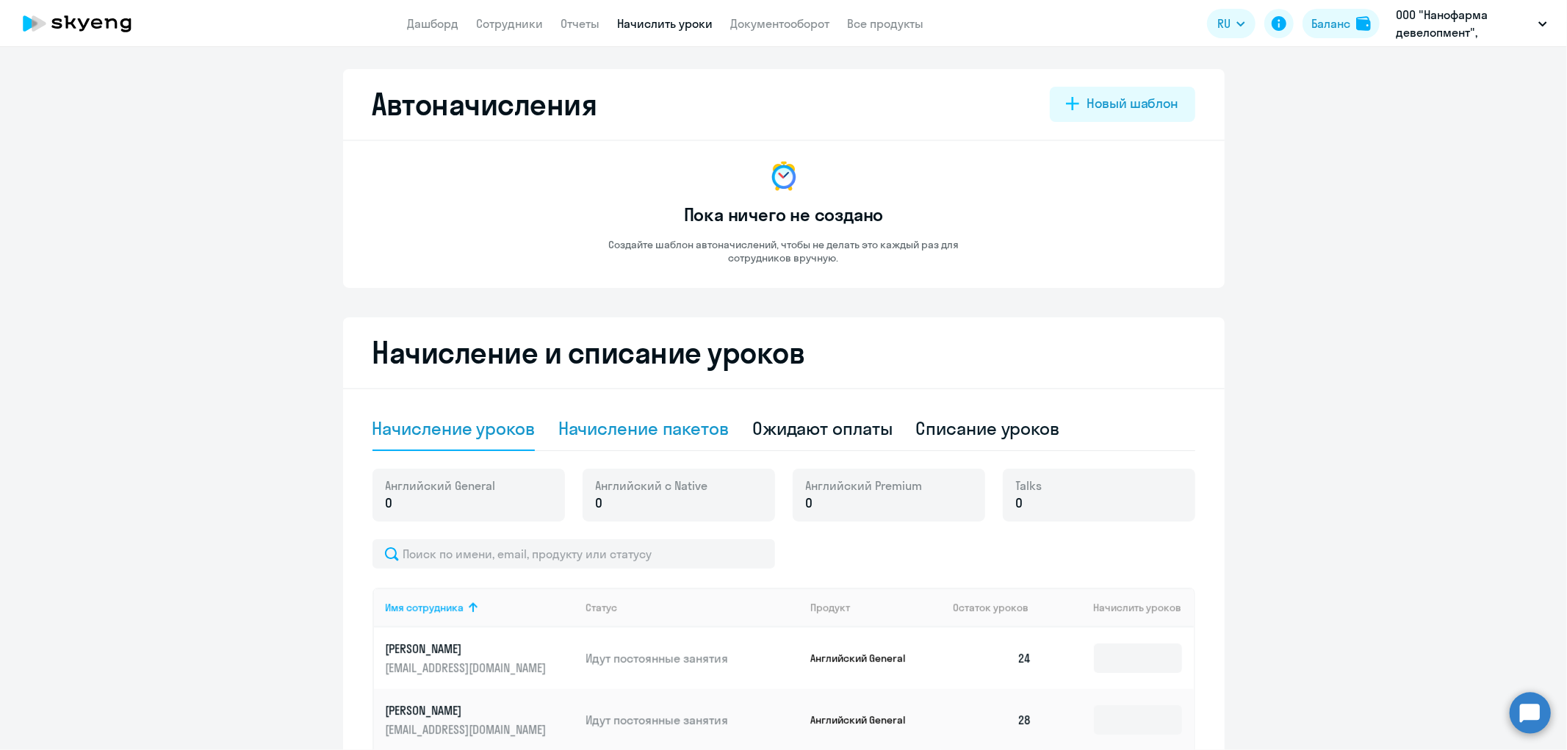
click at [696, 430] on div "Начисление пакетов" at bounding box center [643, 428] width 170 height 24
select select "10"
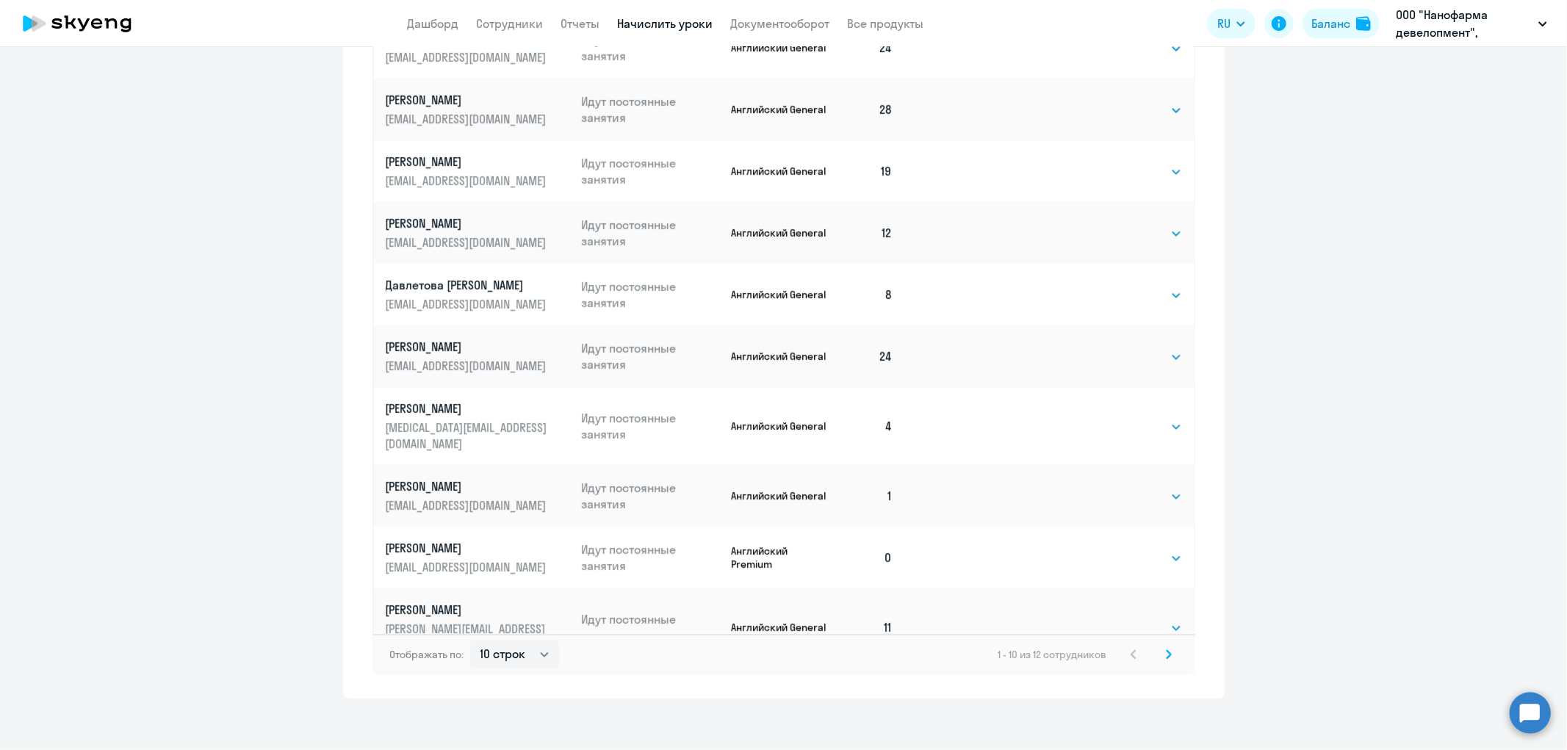
scroll to position [678, 0]
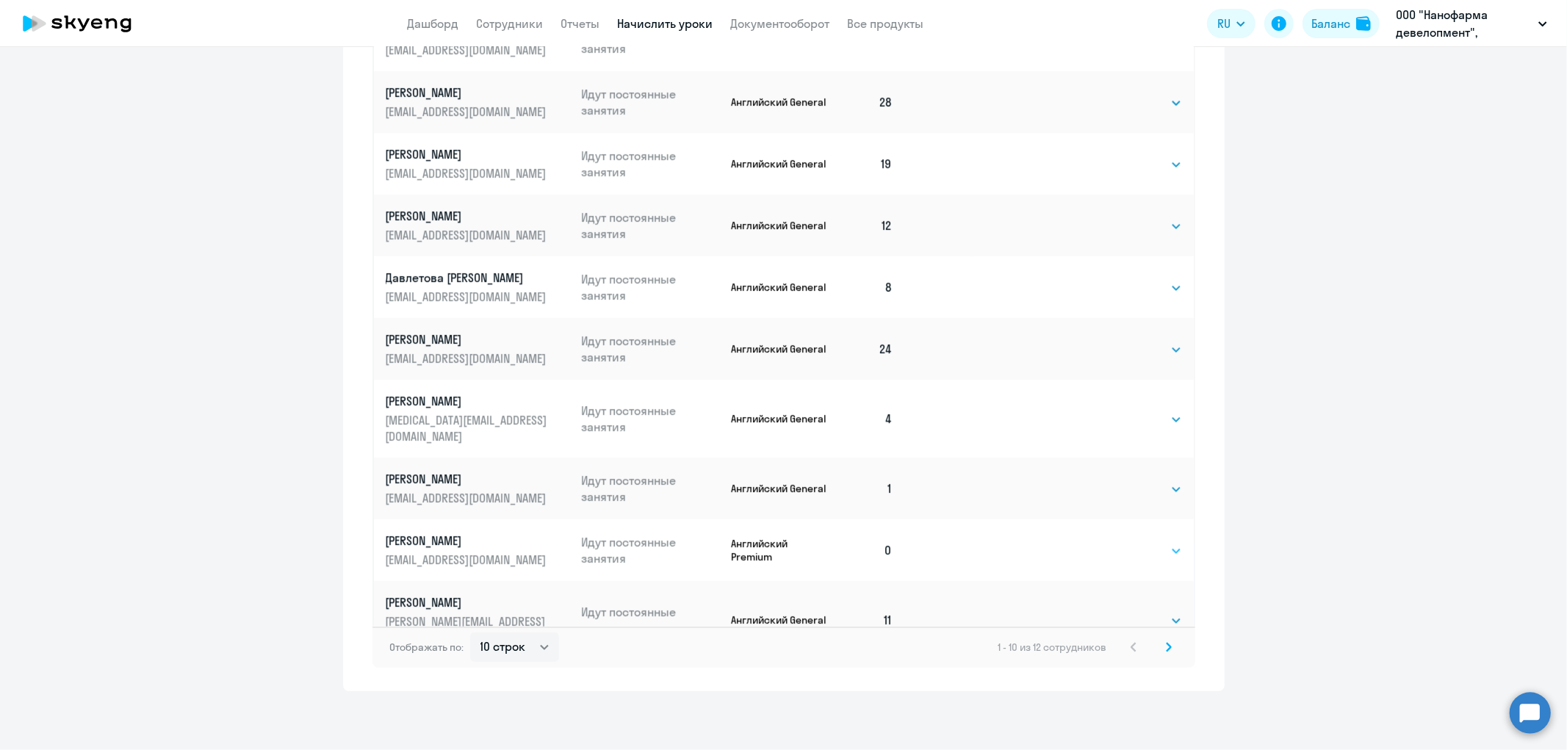
click at [1156, 547] on select "Выбрать 4 8 16 32 64 96 128" at bounding box center [1152, 551] width 60 height 18
click at [1122, 542] on select "Выбрать 4 8 16 32 64 96 128" at bounding box center [1152, 551] width 60 height 18
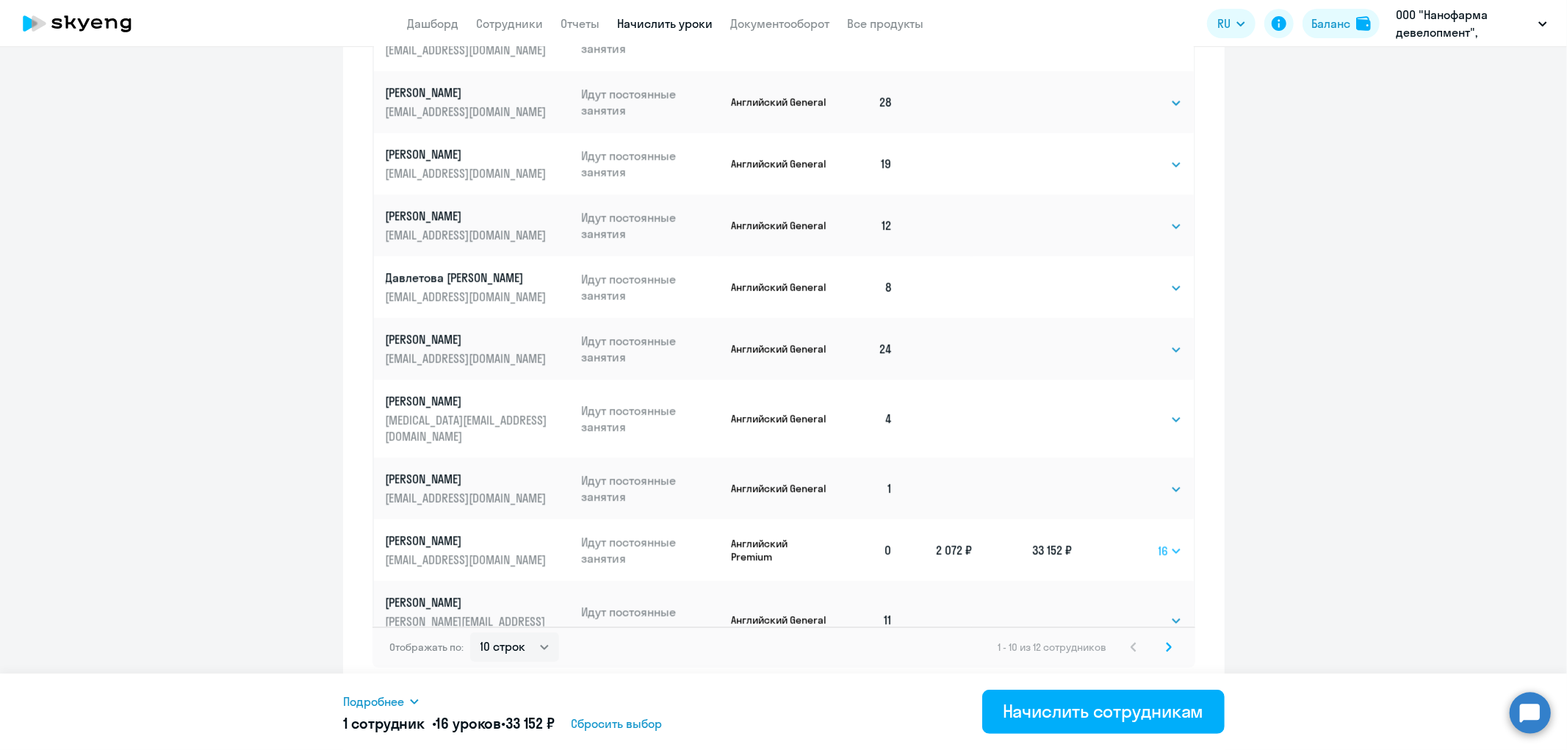
click at [1158, 548] on select "Выбрать 4 8 16 32 64 96 128" at bounding box center [1170, 551] width 24 height 18
select select "128"
click at [1158, 542] on select "Выбрать 4 8 16 32 64 96 128" at bounding box center [1170, 551] width 24 height 18
click at [1161, 225] on select "Выбрать 4 8 16 32 64 96 128" at bounding box center [1152, 226] width 60 height 18
click at [1122, 224] on select "Выбрать 4 8 16 32 64 96 128" at bounding box center [1152, 226] width 60 height 18
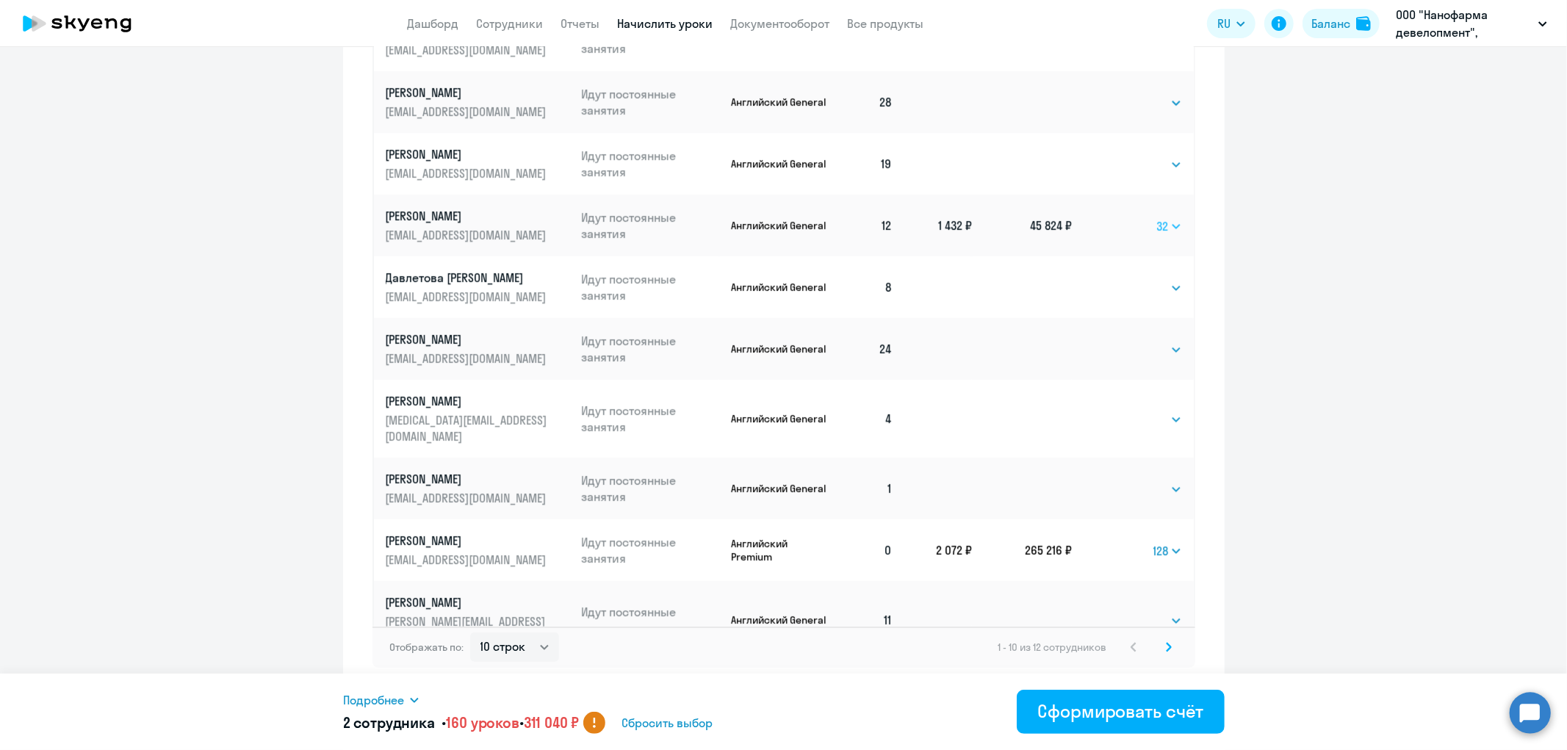
click at [1157, 235] on select "Выбрать 4 8 16 32 64 96 128" at bounding box center [1169, 226] width 25 height 18
select select "16"
click at [1157, 224] on select "Выбрать 4 8 16 32 64 96 128" at bounding box center [1169, 226] width 25 height 18
click at [1330, 193] on ng-component "Автоначисления Новый шаблон Пока ничего не создано Создайте шаблон автоначислен…" at bounding box center [783, 41] width 1567 height 1300
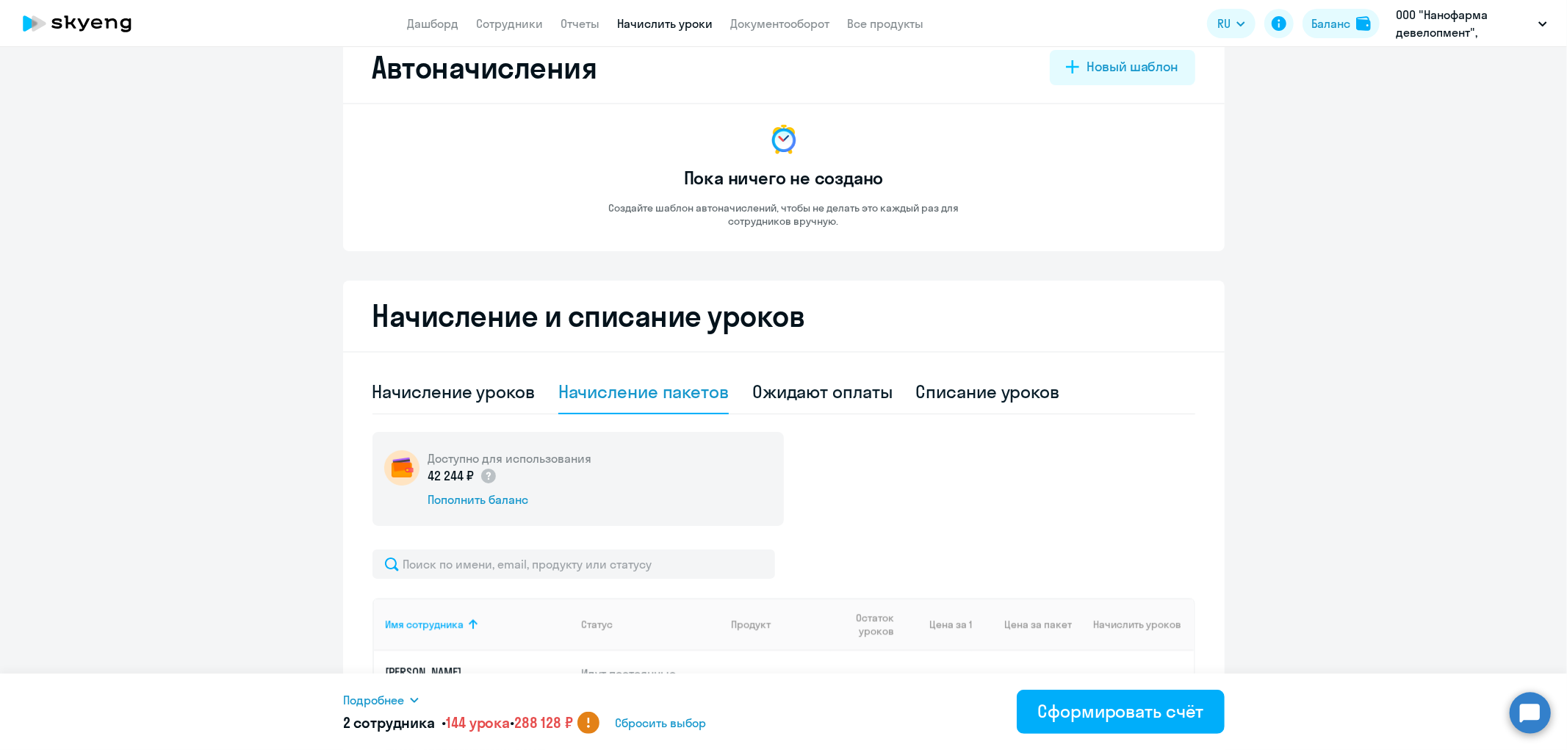
scroll to position [25, 0]
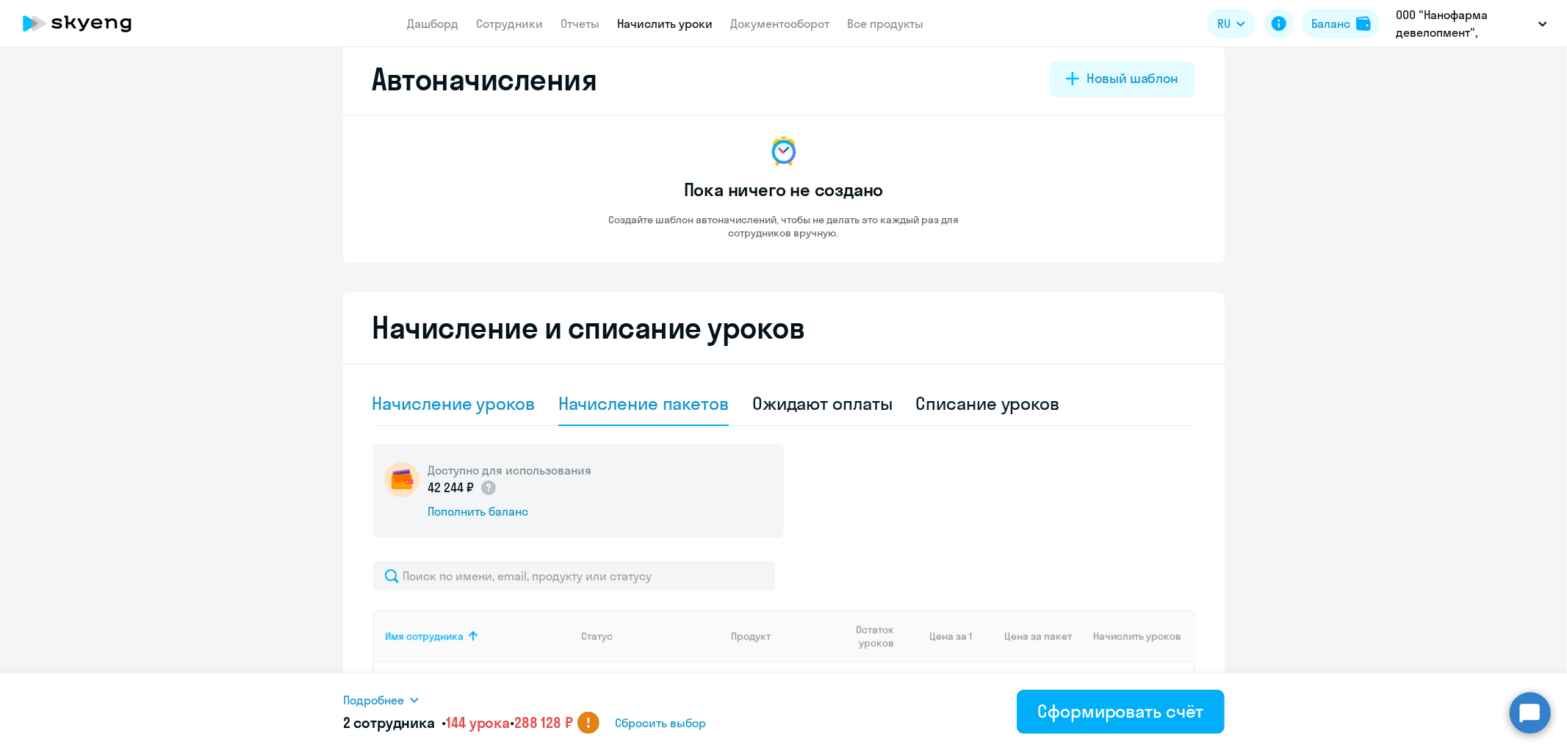
click at [441, 403] on div "Начисление уроков" at bounding box center [453, 403] width 162 height 24
select select "10"
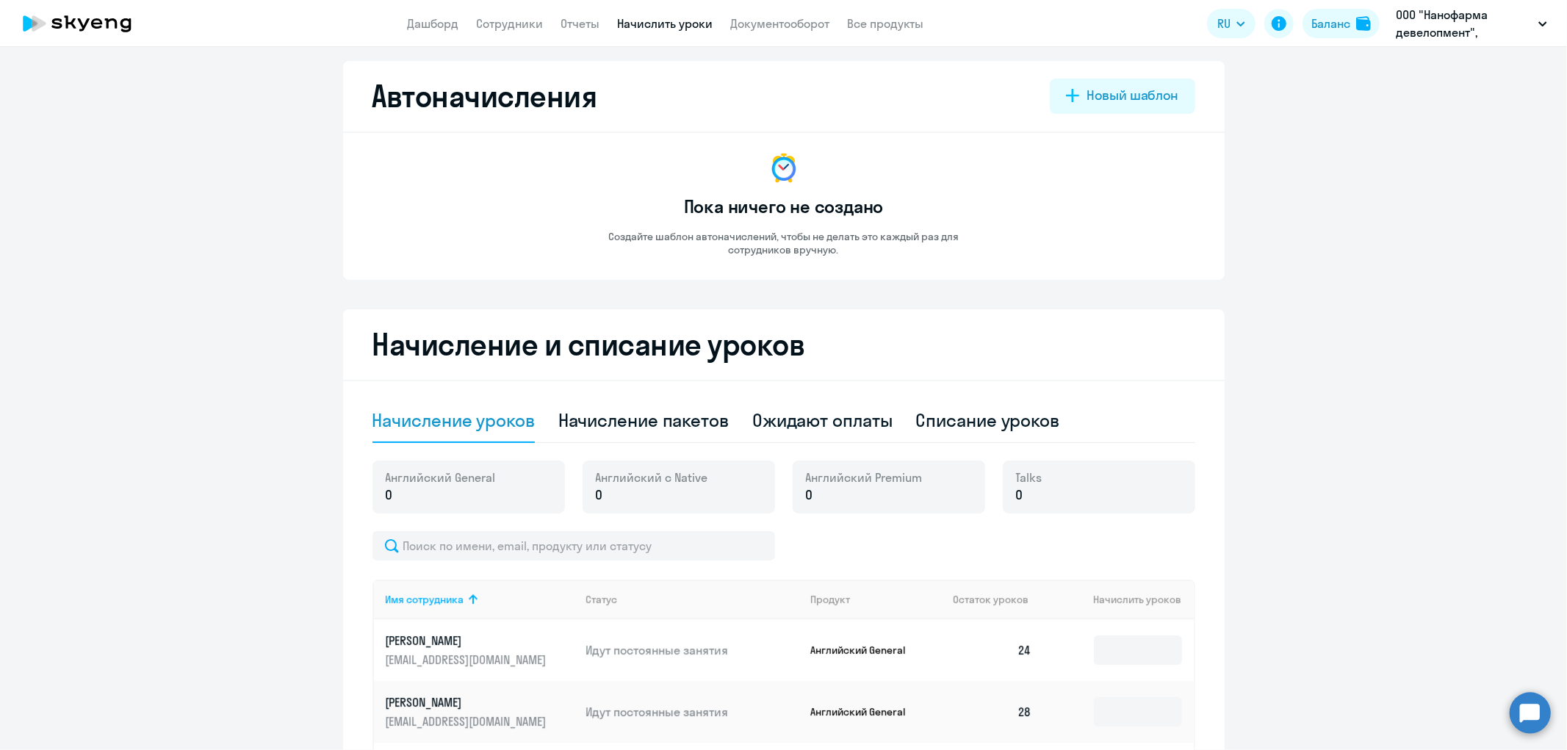
scroll to position [0, 0]
